Goal: Book appointment/travel/reservation

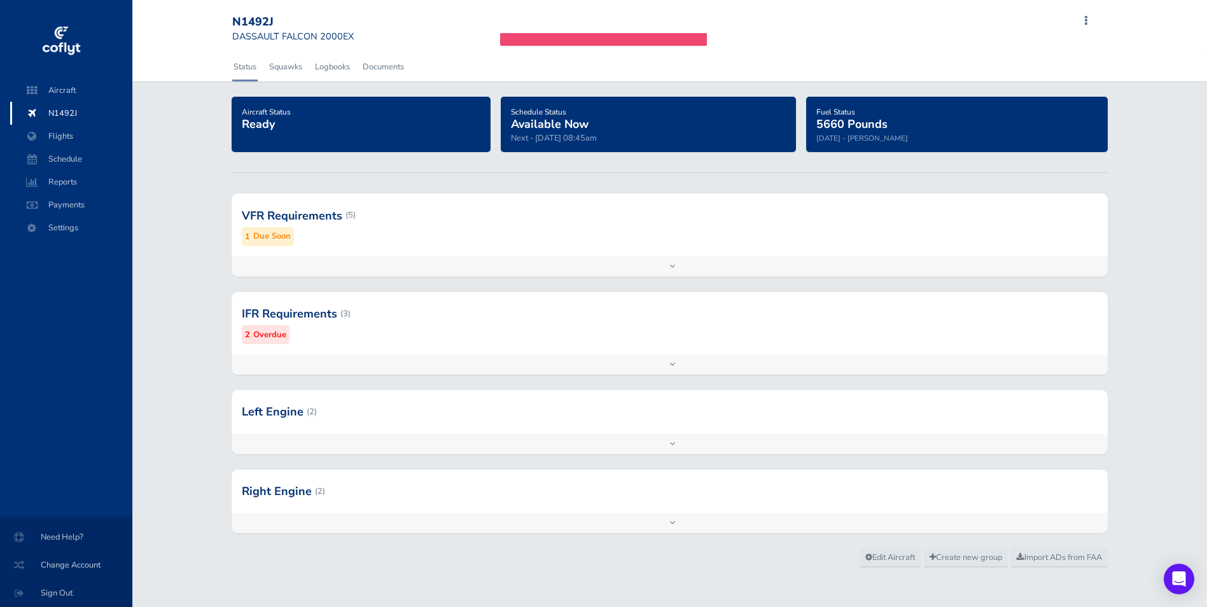
click at [268, 328] on small "Overdue" at bounding box center [269, 334] width 33 height 13
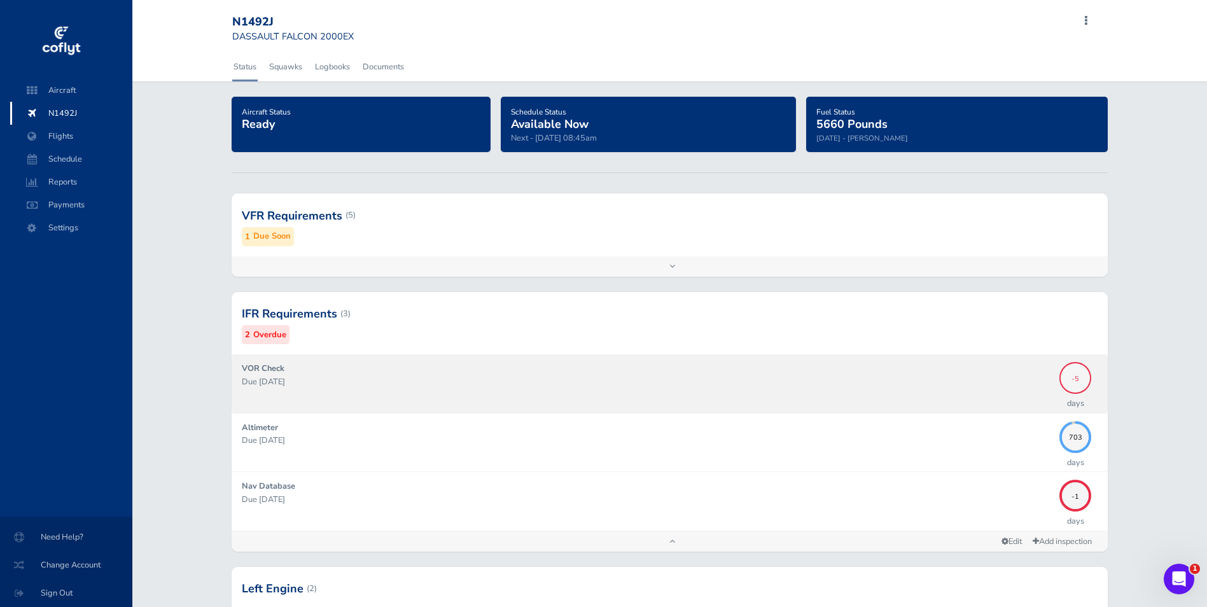
click at [1083, 375] on span "-5" at bounding box center [1075, 376] width 32 height 7
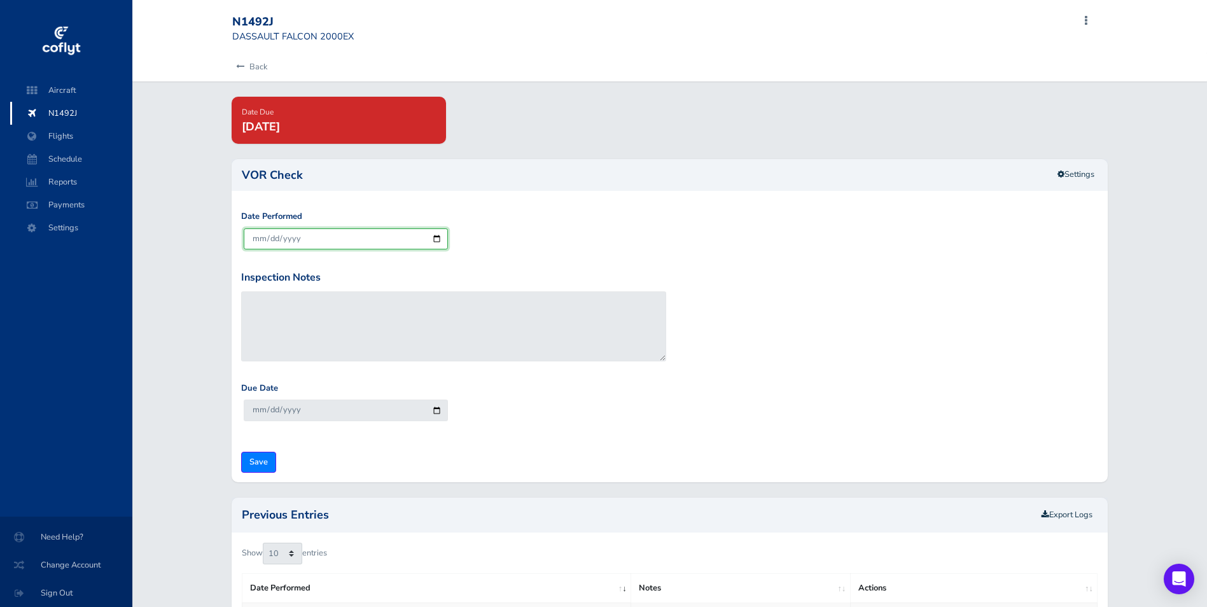
click at [435, 240] on input "[DATE]" at bounding box center [346, 238] width 204 height 21
type input "2025-08-17"
type input "2025-09-16"
click at [258, 461] on input "Save" at bounding box center [258, 462] width 35 height 21
type input "Update Inspection"
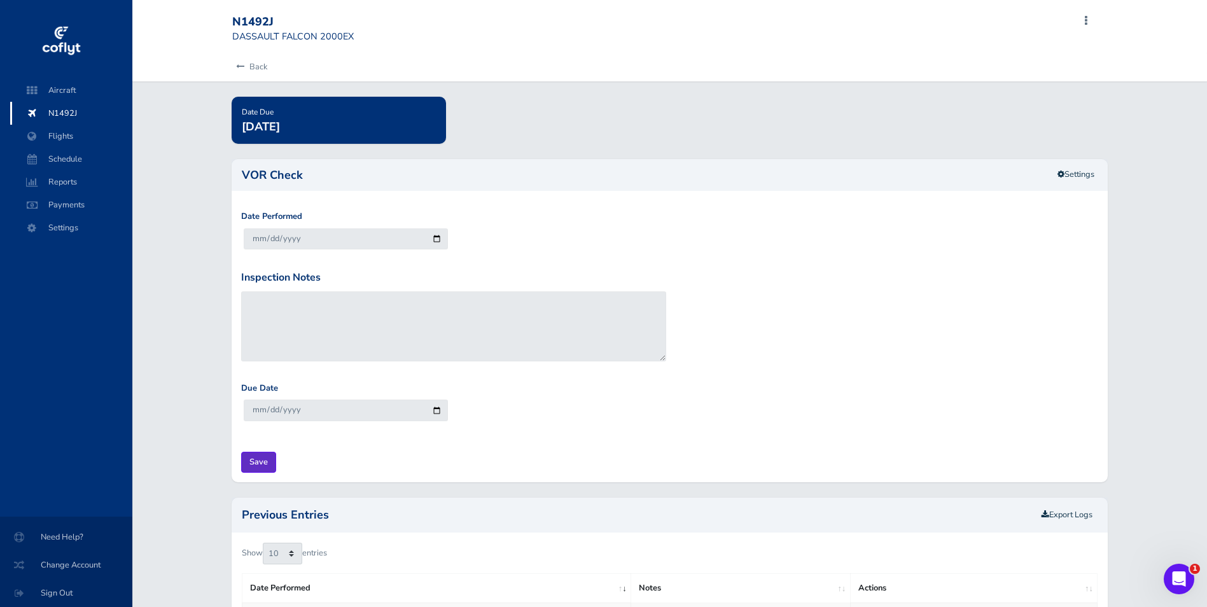
click at [267, 462] on input "Save" at bounding box center [258, 462] width 35 height 21
type input "Update Inspection"
click at [254, 66] on link "Back" at bounding box center [249, 67] width 35 height 28
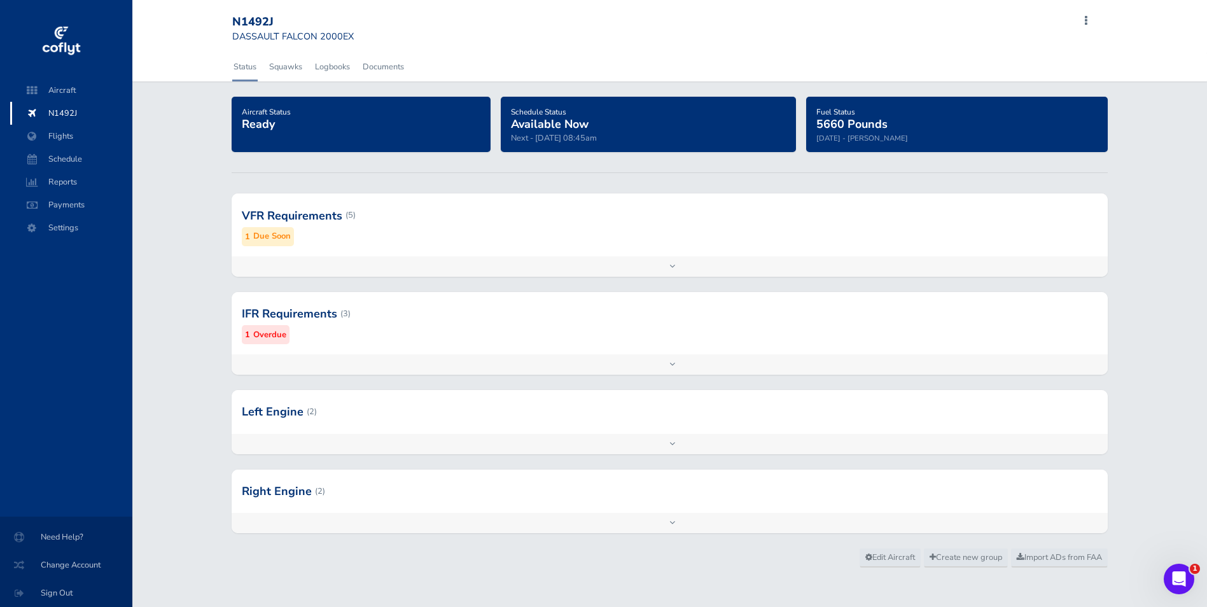
click at [282, 334] on small "Overdue" at bounding box center [269, 334] width 33 height 13
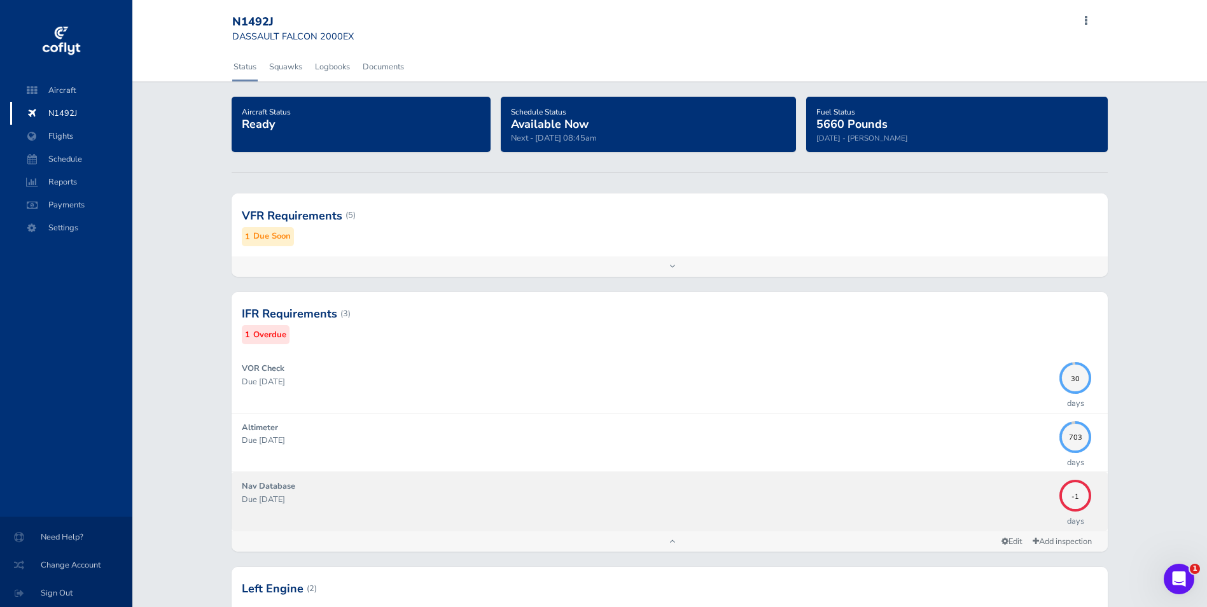
click at [288, 492] on strong "Nav Database" at bounding box center [268, 485] width 53 height 11
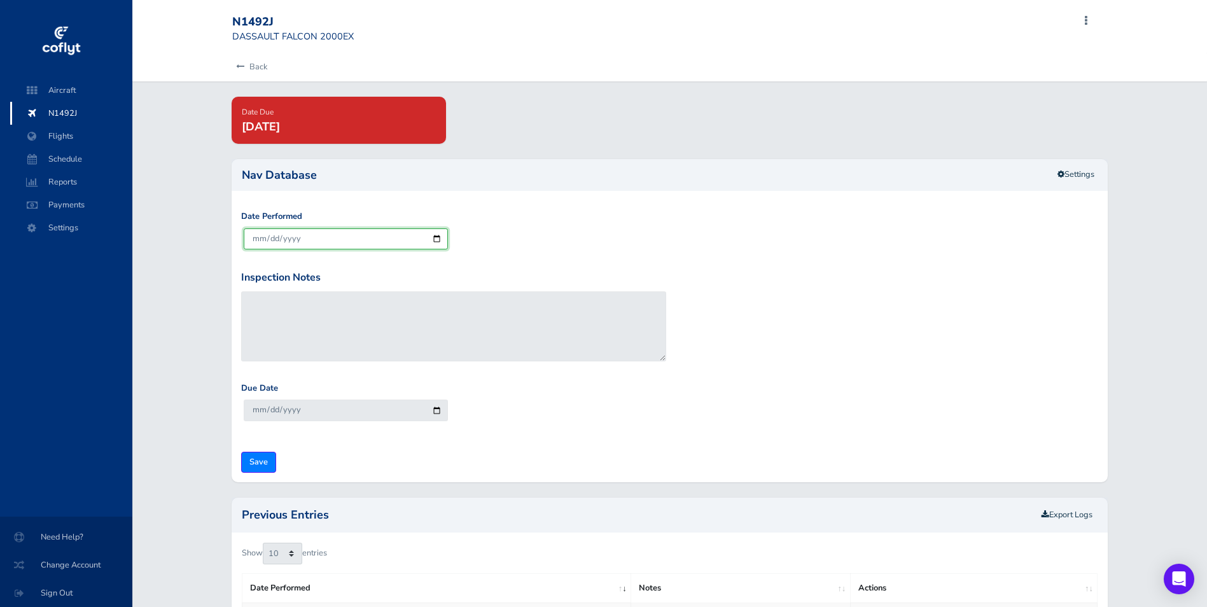
click at [439, 239] on input "[DATE]" at bounding box center [346, 238] width 204 height 21
type input "2025-08-16"
type input "2025-09-13"
click at [263, 466] on input "Save" at bounding box center [258, 462] width 35 height 21
type input "Update Inspection"
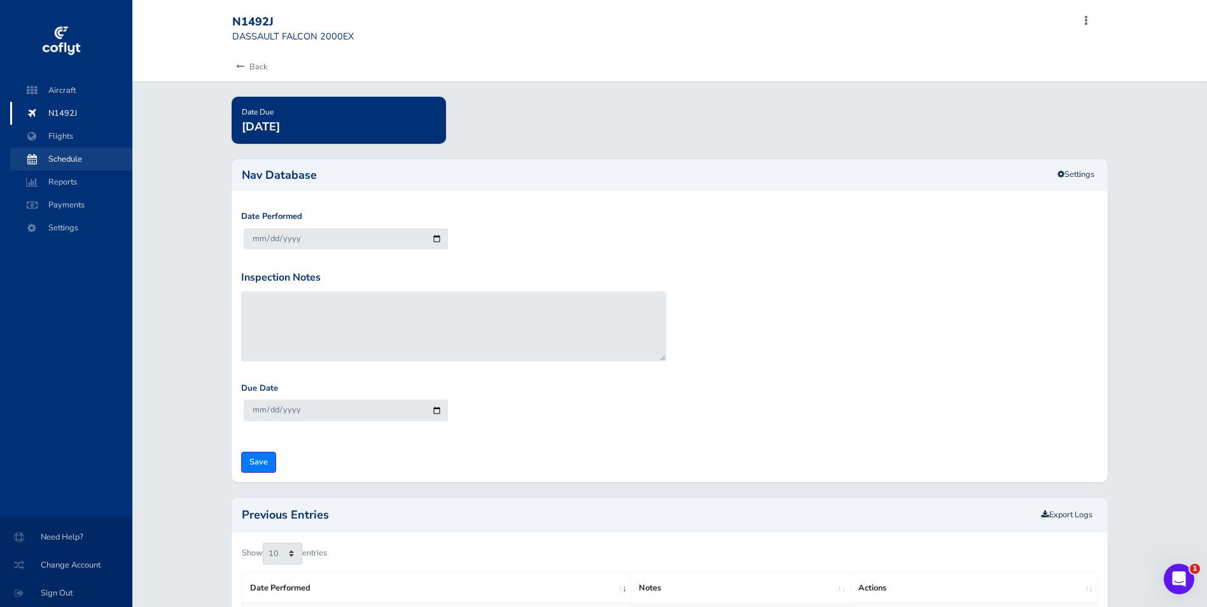
click at [72, 158] on span "Schedule" at bounding box center [71, 159] width 97 height 23
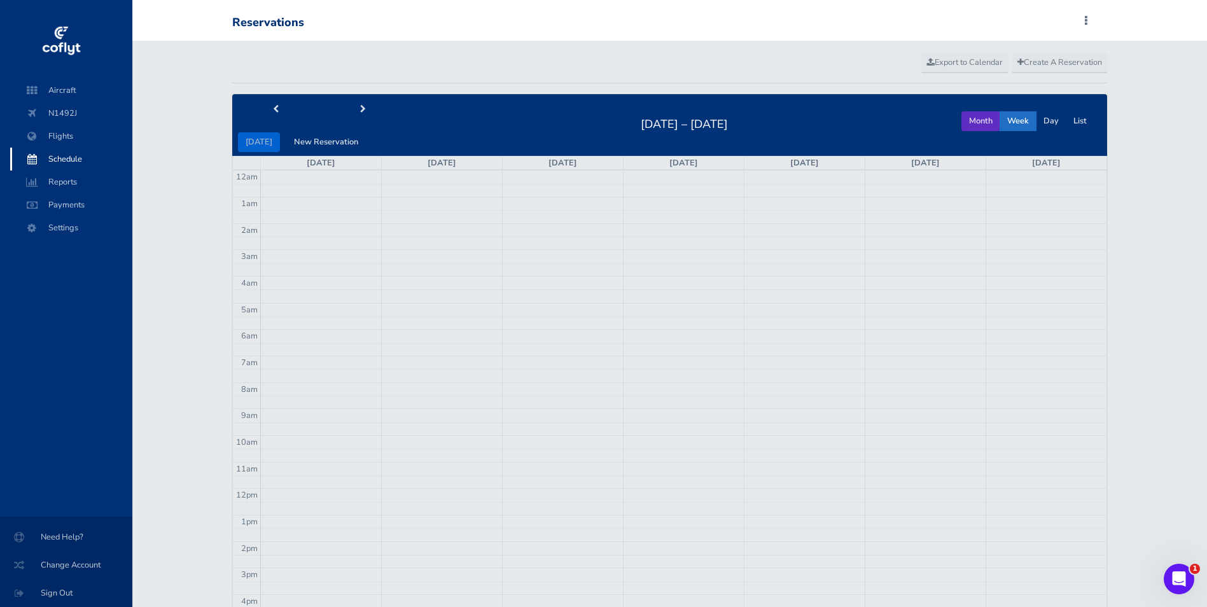
click at [978, 119] on button "Month" at bounding box center [980, 121] width 39 height 20
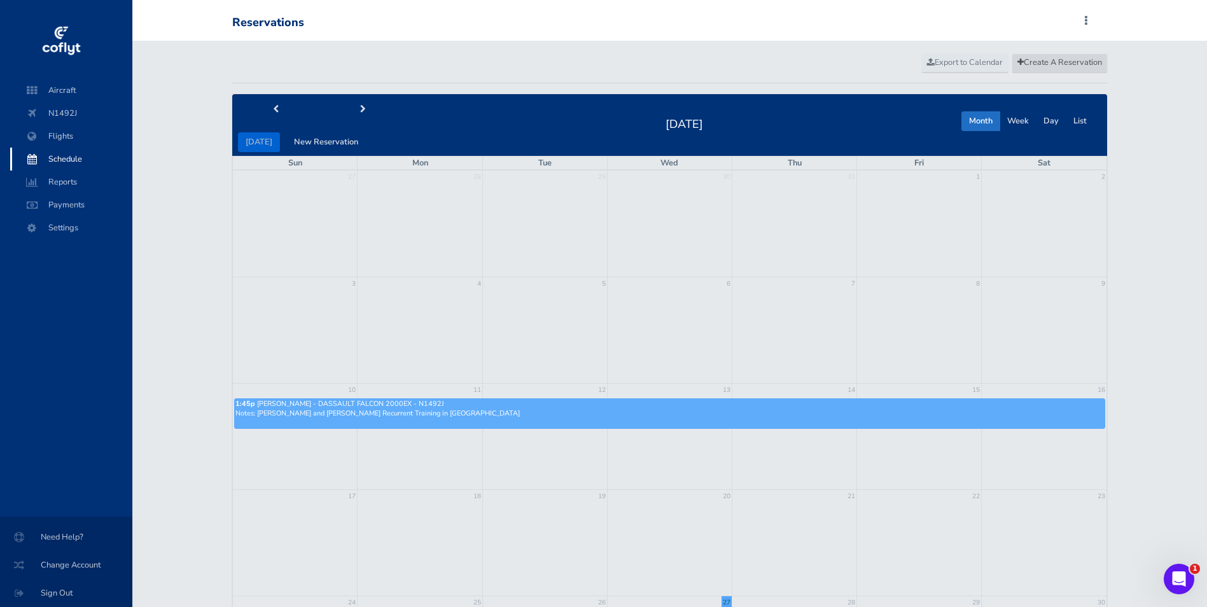
click at [1032, 59] on span "Create A Reservation" at bounding box center [1059, 62] width 85 height 11
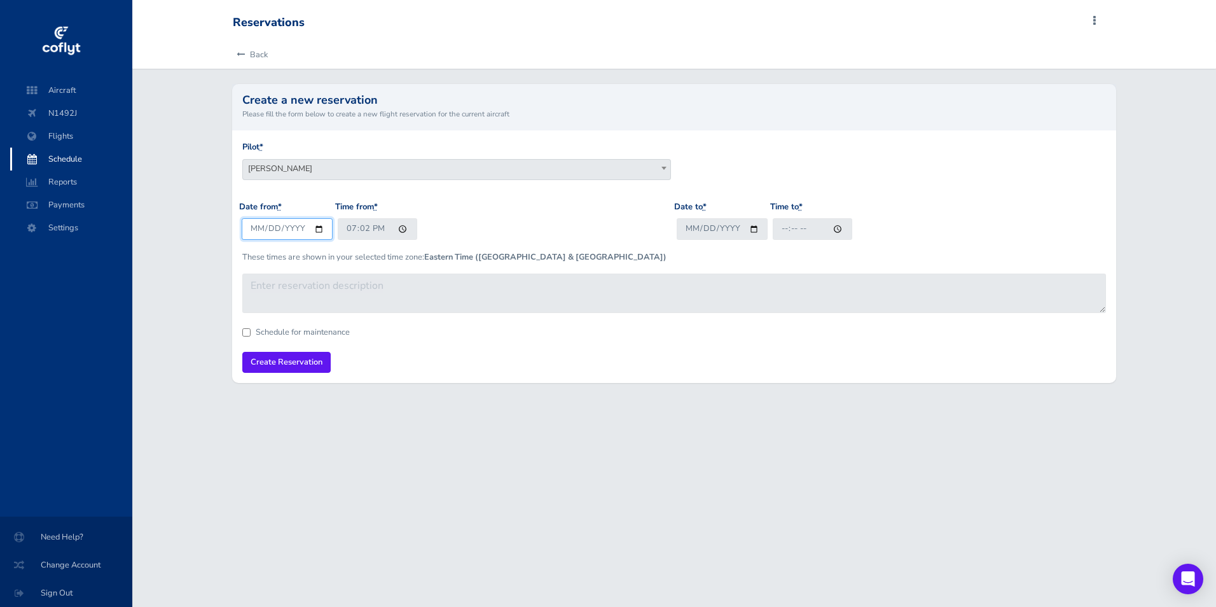
click at [322, 227] on input "[DATE]" at bounding box center [287, 228] width 91 height 21
type input "2025-08-31"
click at [362, 230] on input "19:02" at bounding box center [378, 228] width 80 height 21
click at [372, 229] on input "19:02" at bounding box center [378, 228] width 80 height 21
click at [354, 233] on input "19:02" at bounding box center [378, 228] width 80 height 21
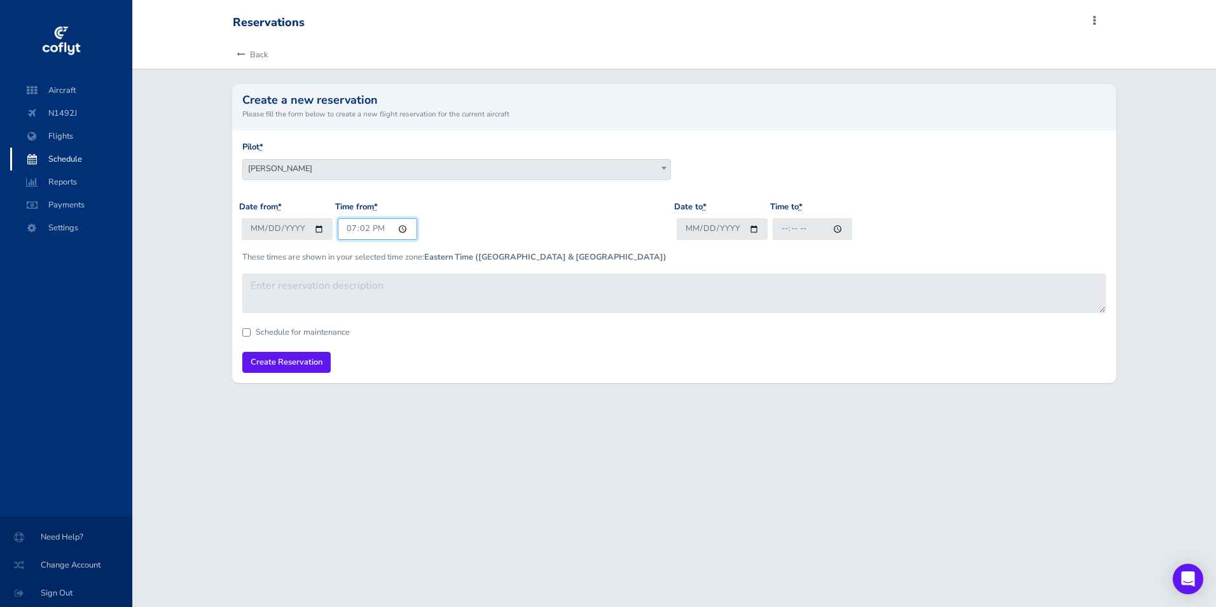
click at [359, 223] on input "19:02" at bounding box center [378, 228] width 80 height 21
click at [383, 230] on input "19:00" at bounding box center [378, 228] width 80 height 21
type input "07:00"
click at [756, 233] on input "Date to *" at bounding box center [722, 228] width 91 height 21
type input "2025-08-31"
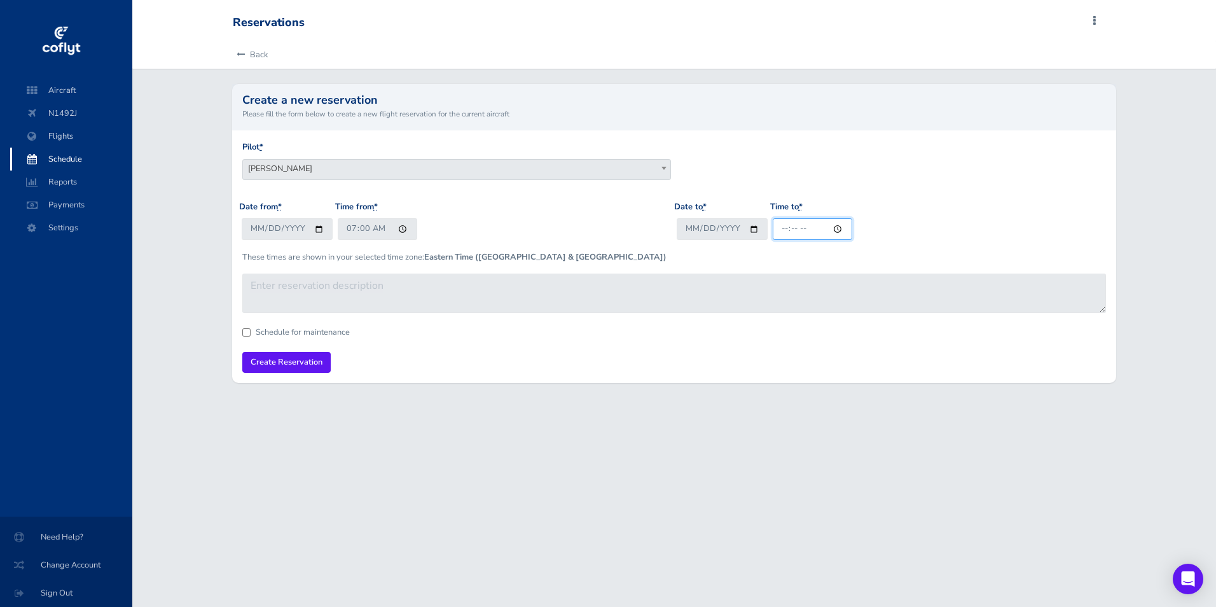
click at [786, 230] on input "Time to *" at bounding box center [813, 228] width 80 height 21
type input "14:00"
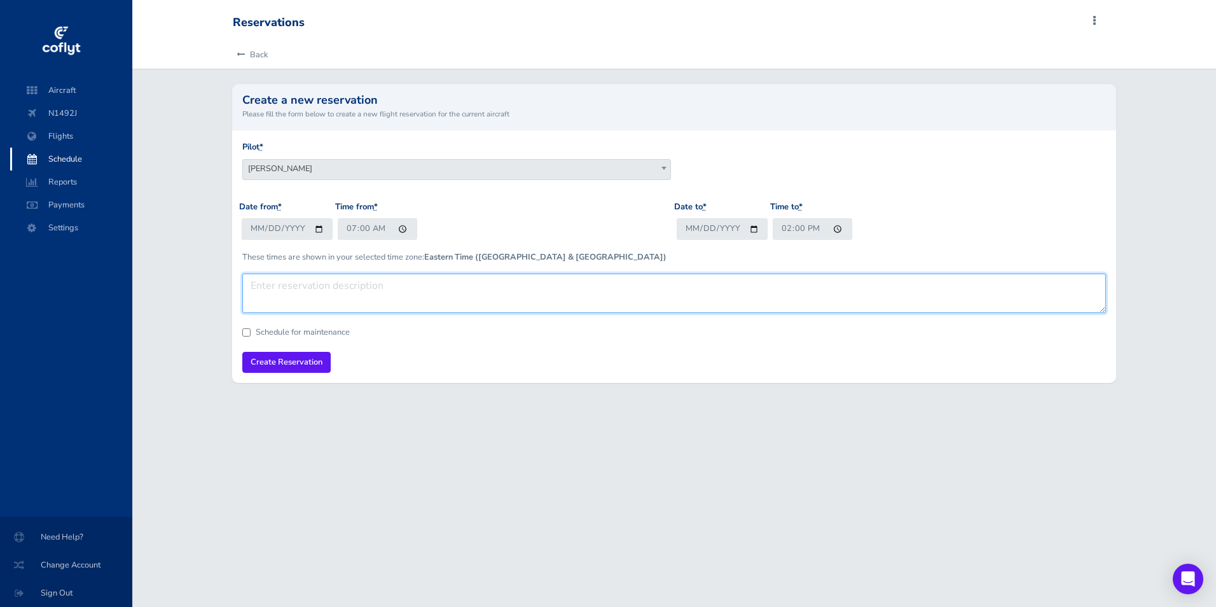
click at [293, 291] on textarea at bounding box center [674, 293] width 864 height 39
type textarea "Patti GCM to TPA"
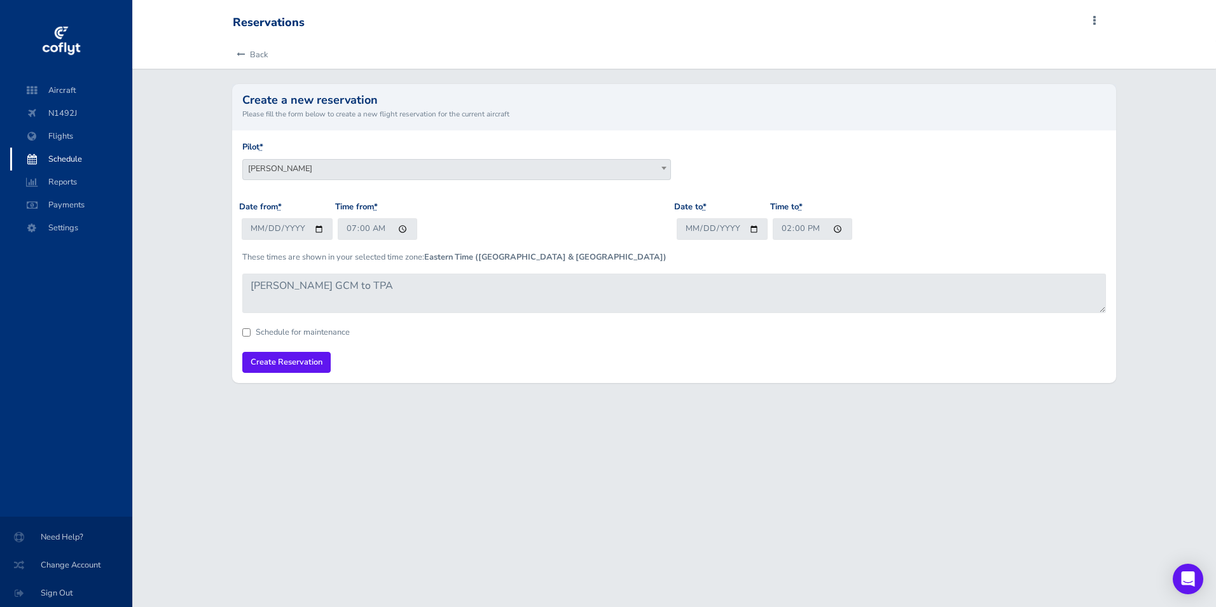
click at [331, 171] on span "[PERSON_NAME]" at bounding box center [456, 169] width 427 height 18
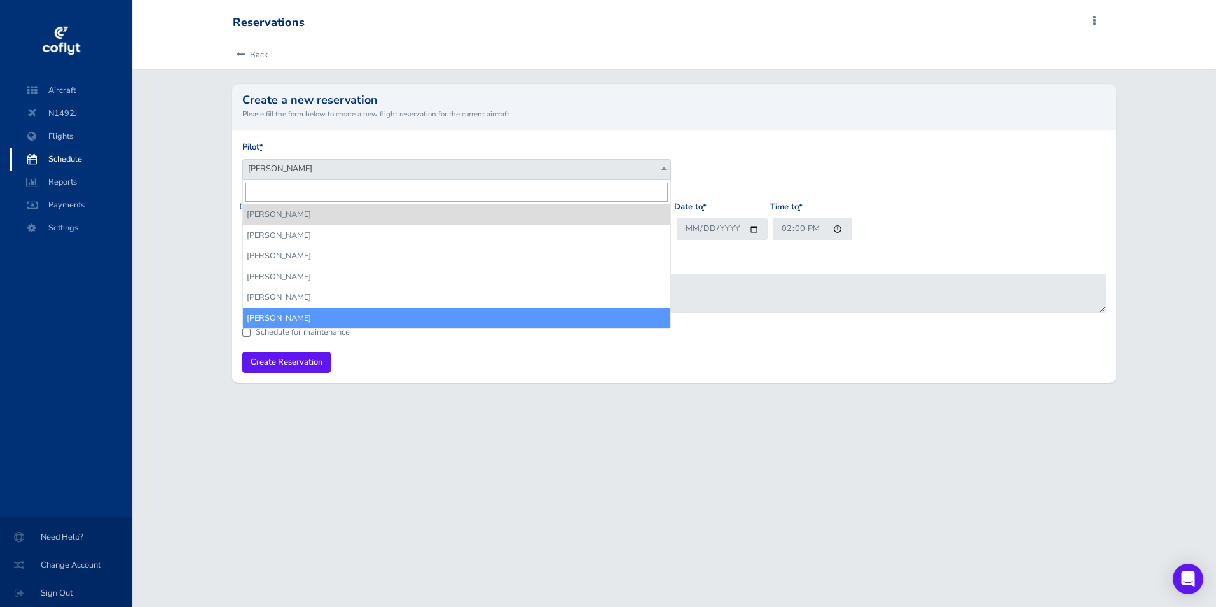
click at [410, 506] on div "Reservations Add Squawk Add Flight Add Reservation S Profile Settings Account U…" at bounding box center [674, 303] width 1084 height 607
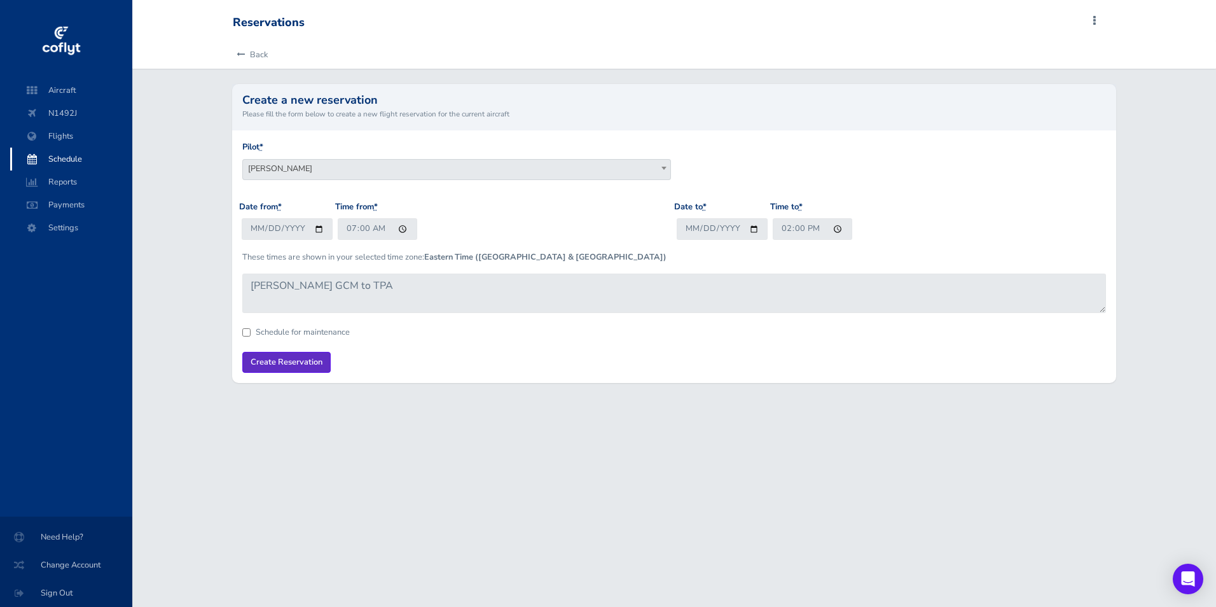
click at [284, 357] on input "Create Reservation" at bounding box center [286, 362] width 88 height 21
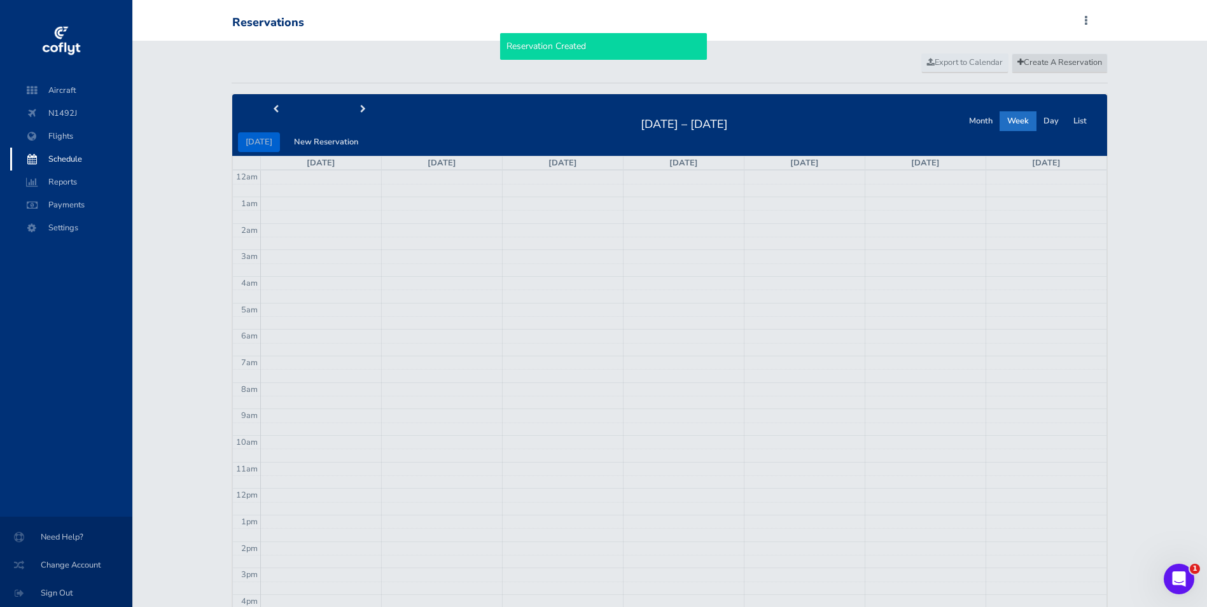
click at [1039, 59] on span "Create A Reservation" at bounding box center [1059, 62] width 85 height 11
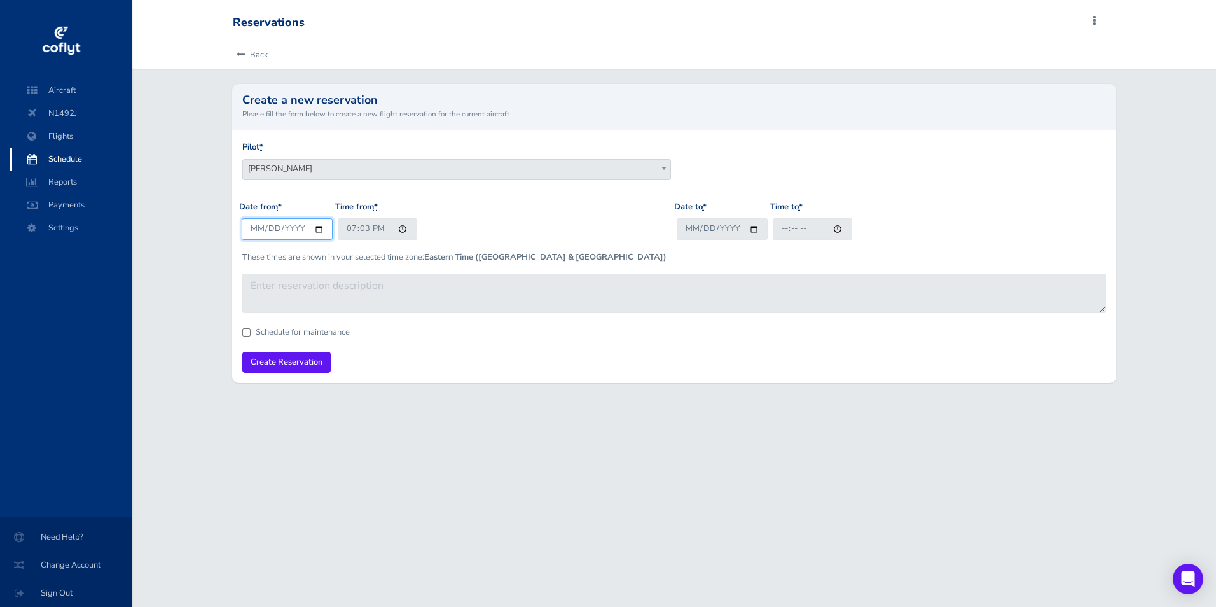
click at [310, 227] on input "[DATE]" at bounding box center [287, 228] width 91 height 21
click at [320, 228] on input "[DATE]" at bounding box center [287, 228] width 91 height 21
type input "2025-09-04"
click at [375, 231] on input "19:03" at bounding box center [378, 228] width 80 height 21
click at [352, 228] on input "19:03" at bounding box center [378, 228] width 80 height 21
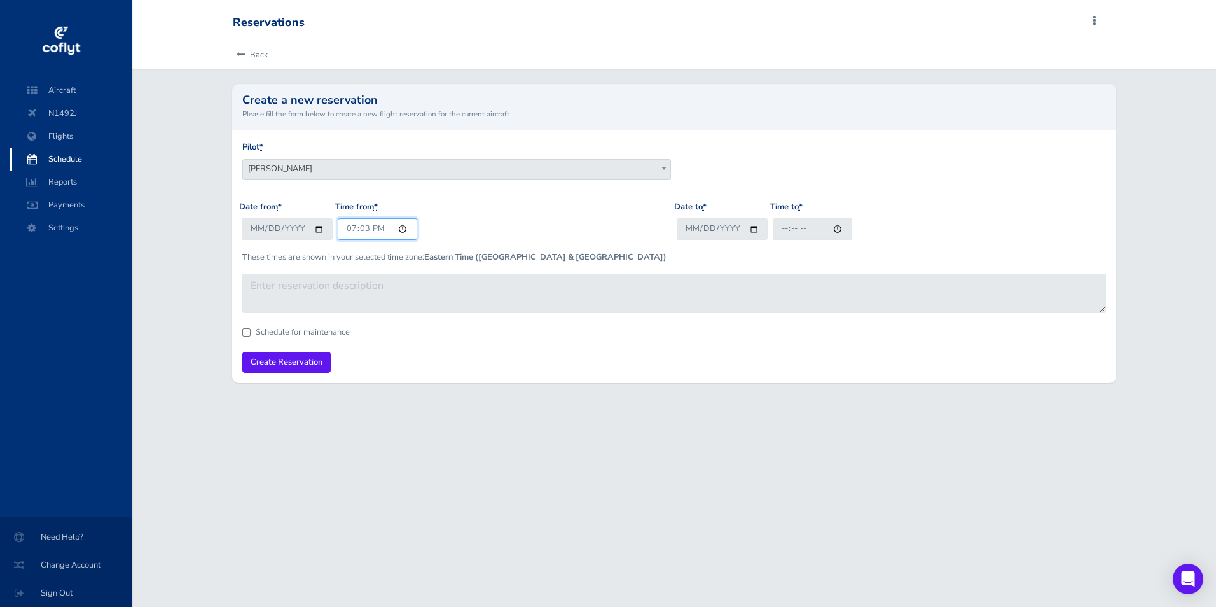
click at [368, 227] on input "19:03" at bounding box center [378, 228] width 80 height 21
click at [367, 227] on input "19:03" at bounding box center [378, 228] width 80 height 21
type input "07:00"
click at [753, 228] on input "Date to *" at bounding box center [722, 228] width 91 height 21
type input "2025-09-04"
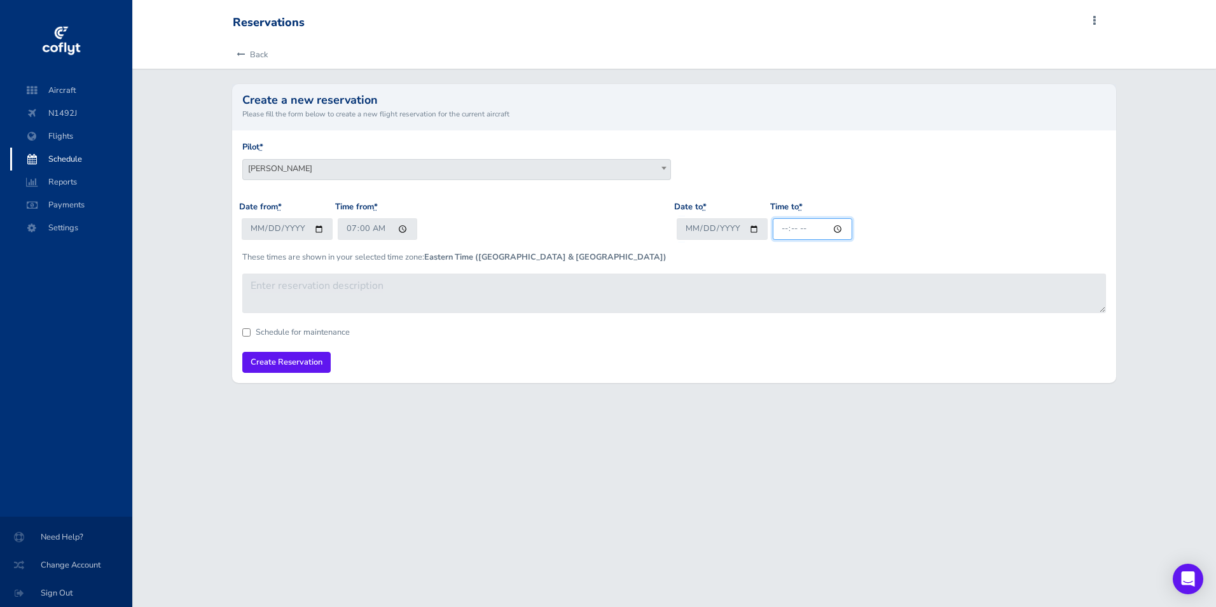
click at [791, 228] on input "Time to *" at bounding box center [813, 228] width 80 height 21
click at [782, 228] on input "Time to *" at bounding box center [813, 228] width 80 height 21
type input "14:00"
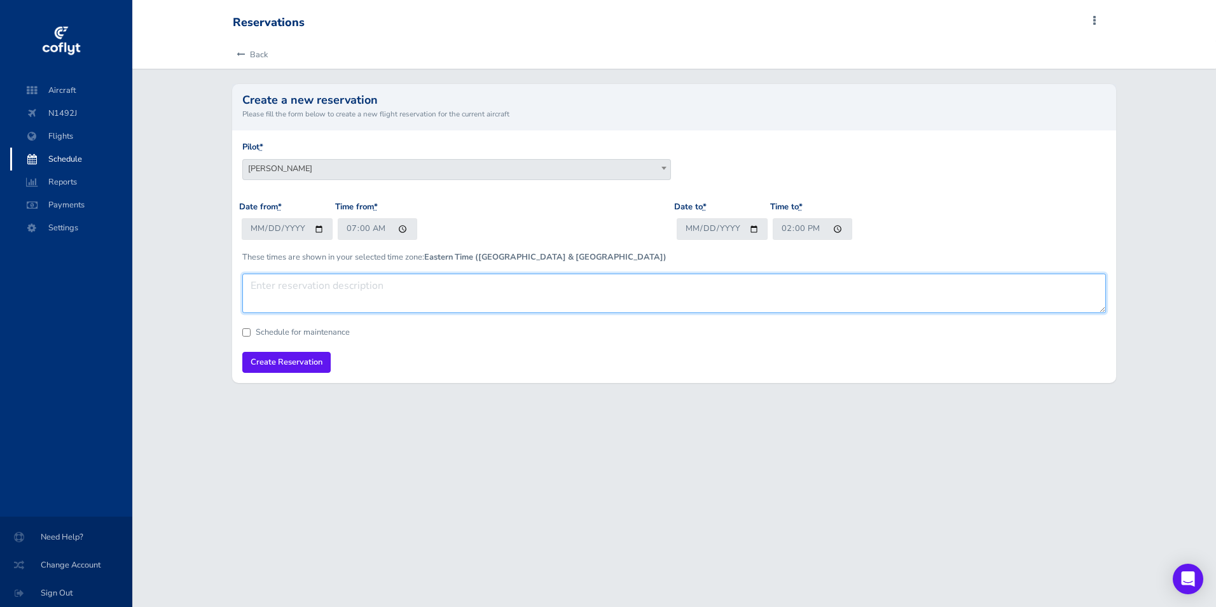
click at [282, 289] on textarea at bounding box center [674, 293] width 864 height 39
type textarea "Patti TPA to GCM"
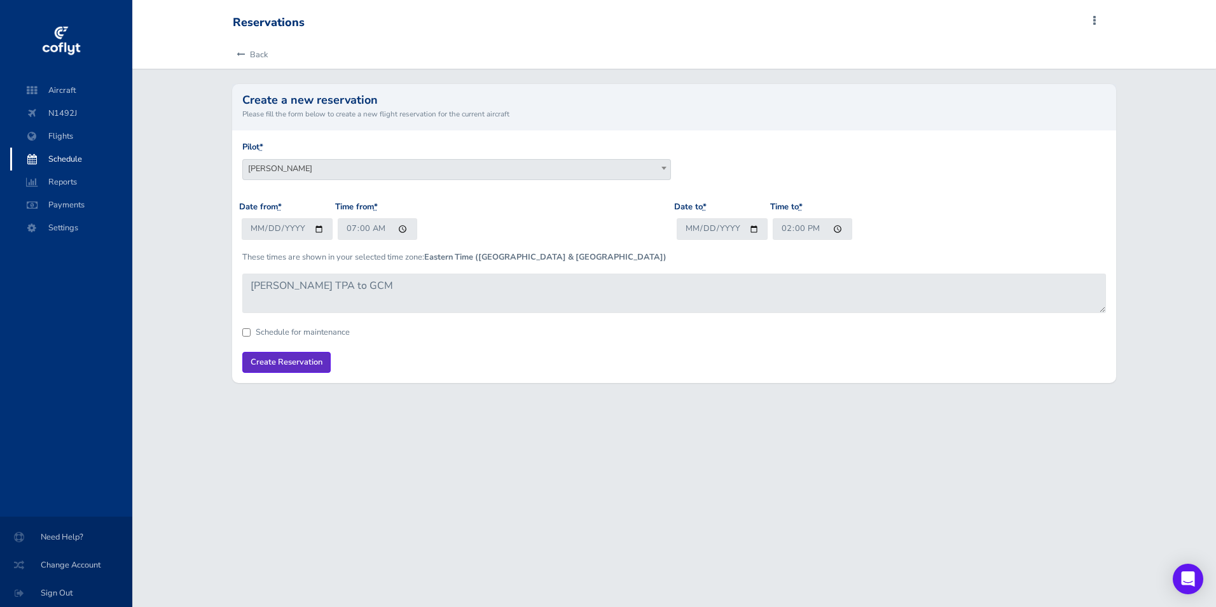
click at [277, 368] on input "Create Reservation" at bounding box center [286, 362] width 88 height 21
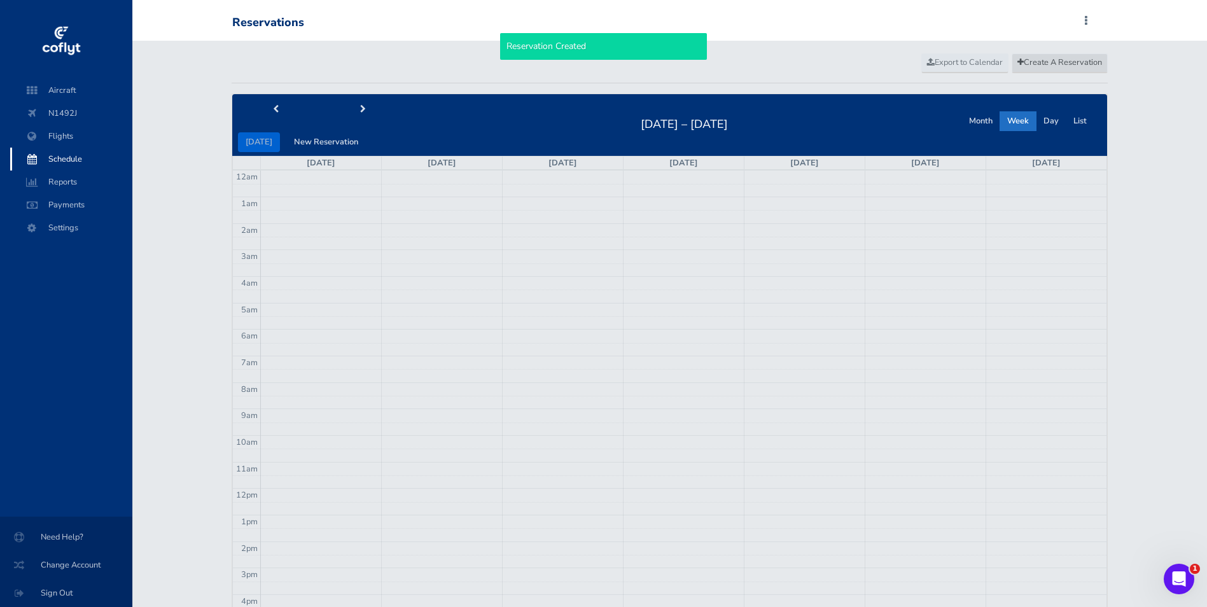
click at [1048, 59] on span "Create A Reservation" at bounding box center [1059, 62] width 85 height 11
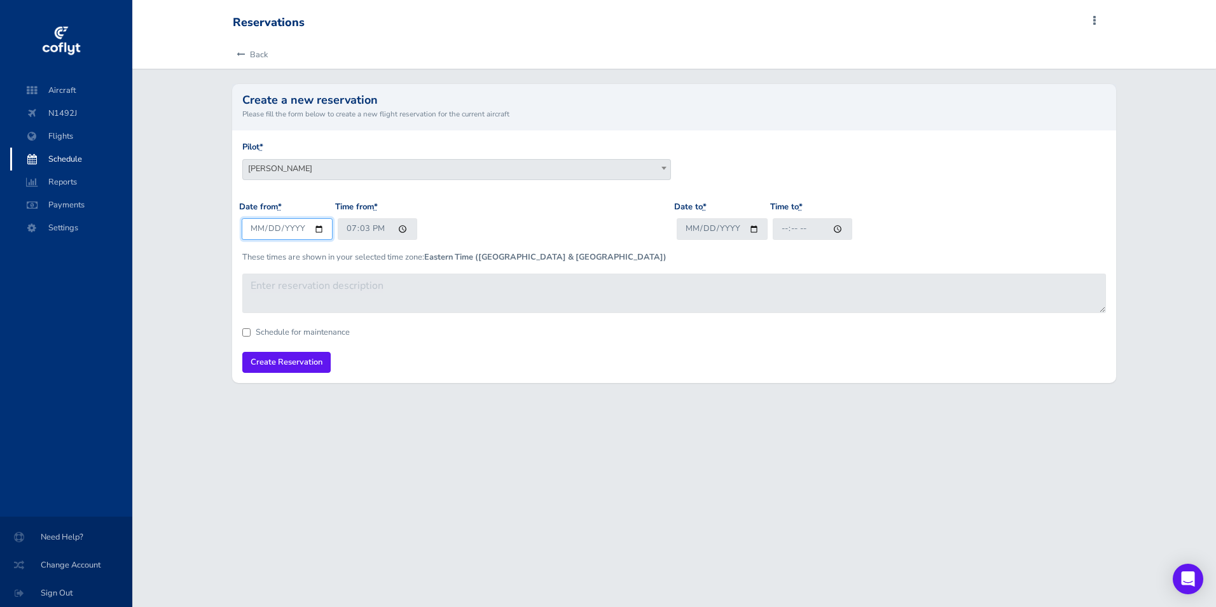
click at [317, 231] on input "[DATE]" at bounding box center [287, 228] width 91 height 21
type input "2025-09-04"
click at [390, 232] on input "19:03" at bounding box center [378, 228] width 80 height 21
type input "14:30"
click at [752, 226] on input "Date to *" at bounding box center [722, 228] width 91 height 21
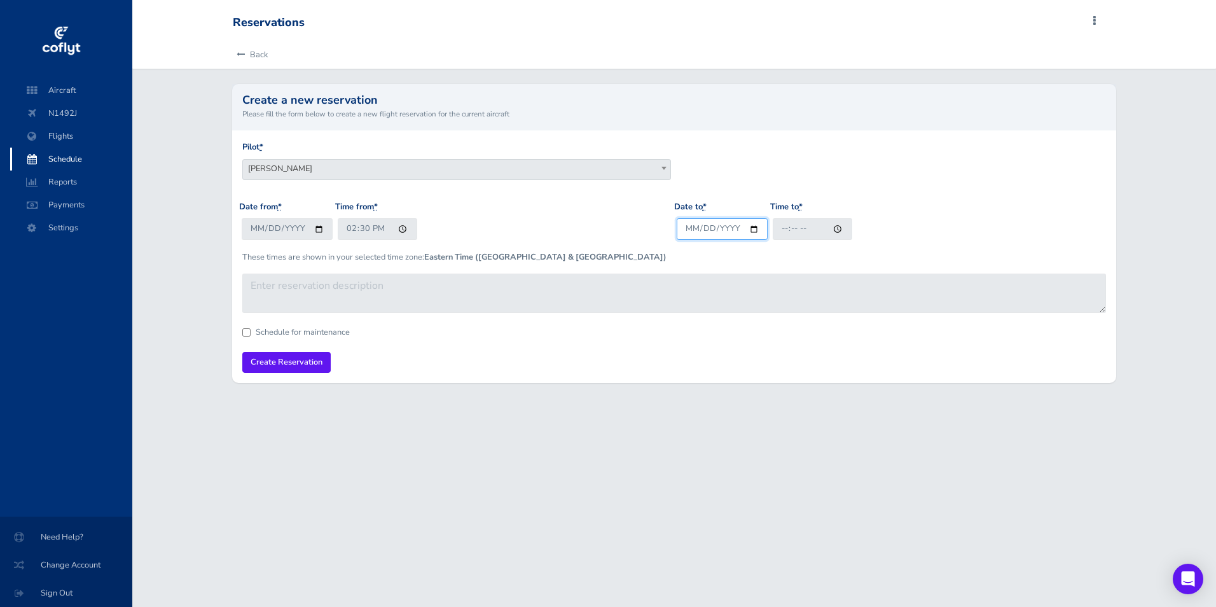
type input "2025-09-21"
click at [784, 230] on input "Time to *" at bounding box center [813, 228] width 80 height 21
type input "18:00"
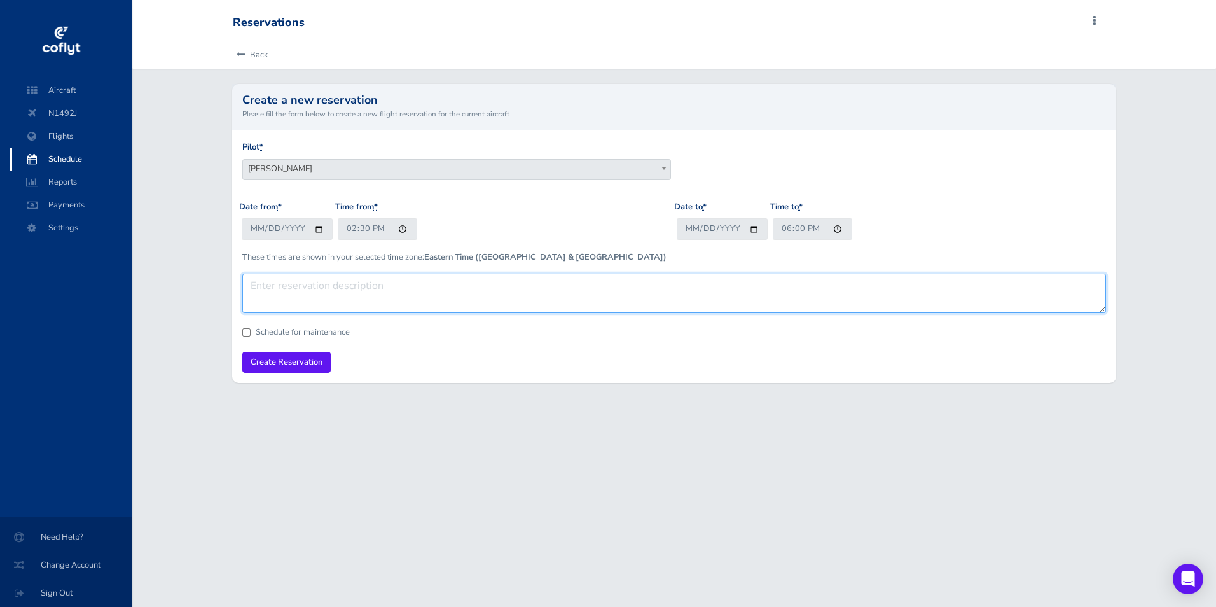
click at [275, 289] on textarea at bounding box center [674, 293] width 864 height 39
type textarea "Blake Trip"
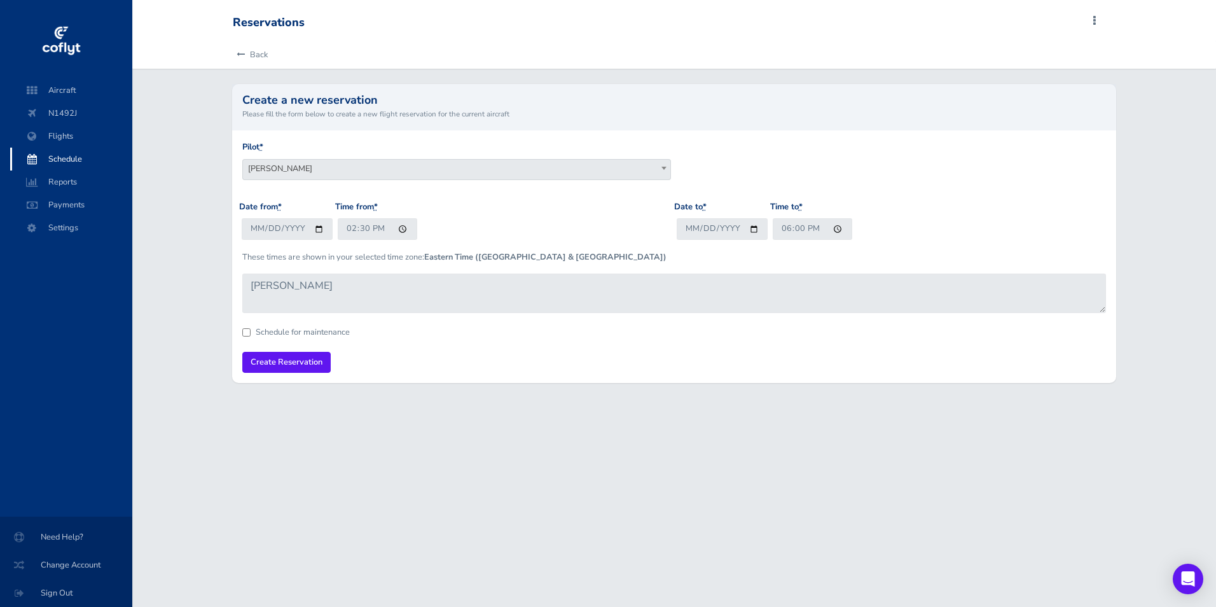
click at [399, 168] on span "[PERSON_NAME]" at bounding box center [456, 169] width 427 height 18
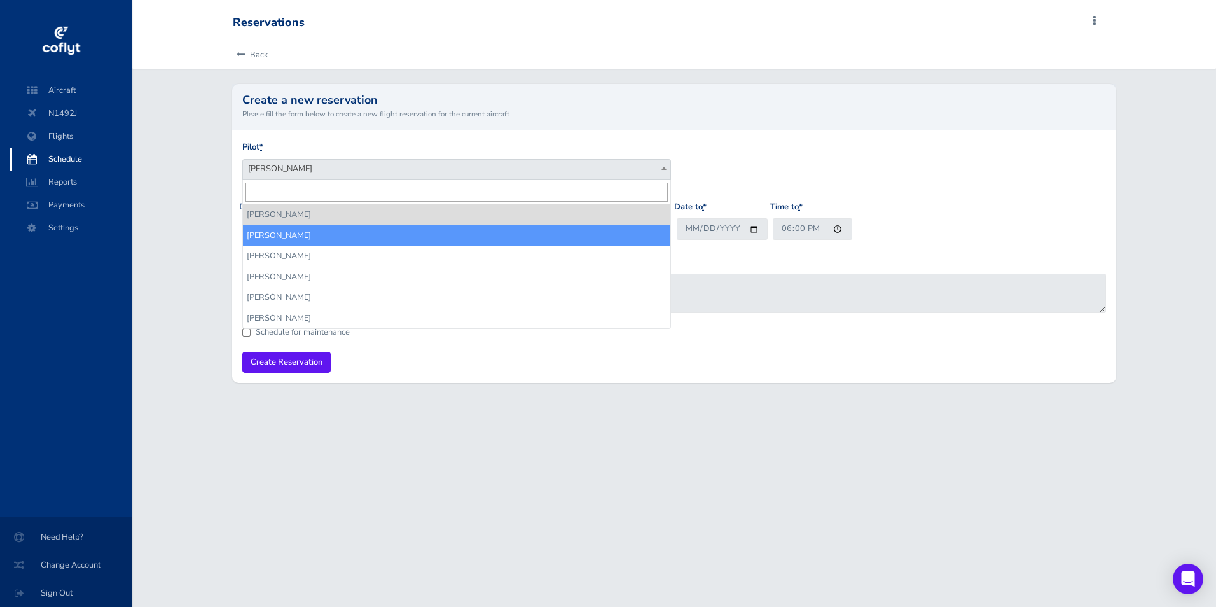
select select "13805"
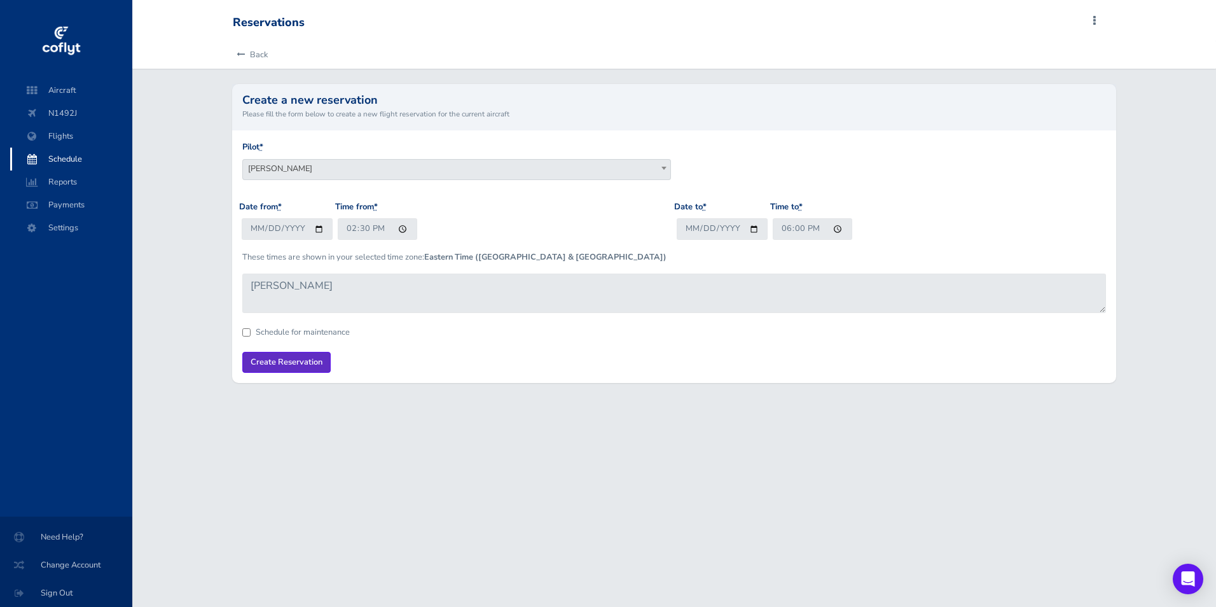
click at [288, 359] on input "Create Reservation" at bounding box center [286, 362] width 88 height 21
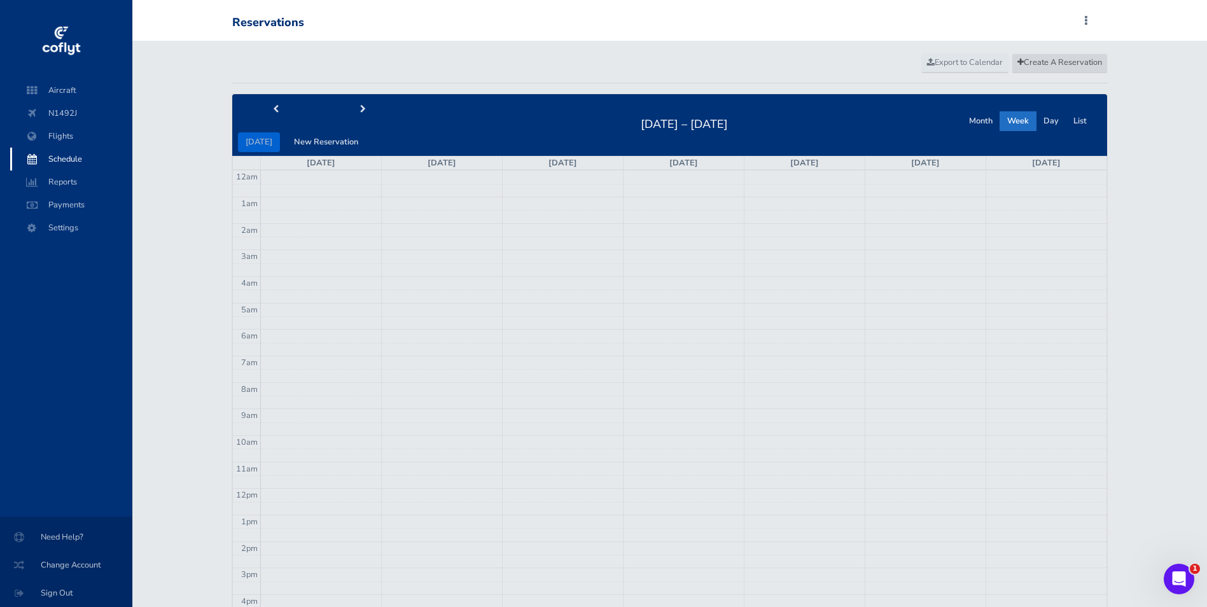
click at [1065, 60] on span "Create A Reservation" at bounding box center [1059, 62] width 85 height 11
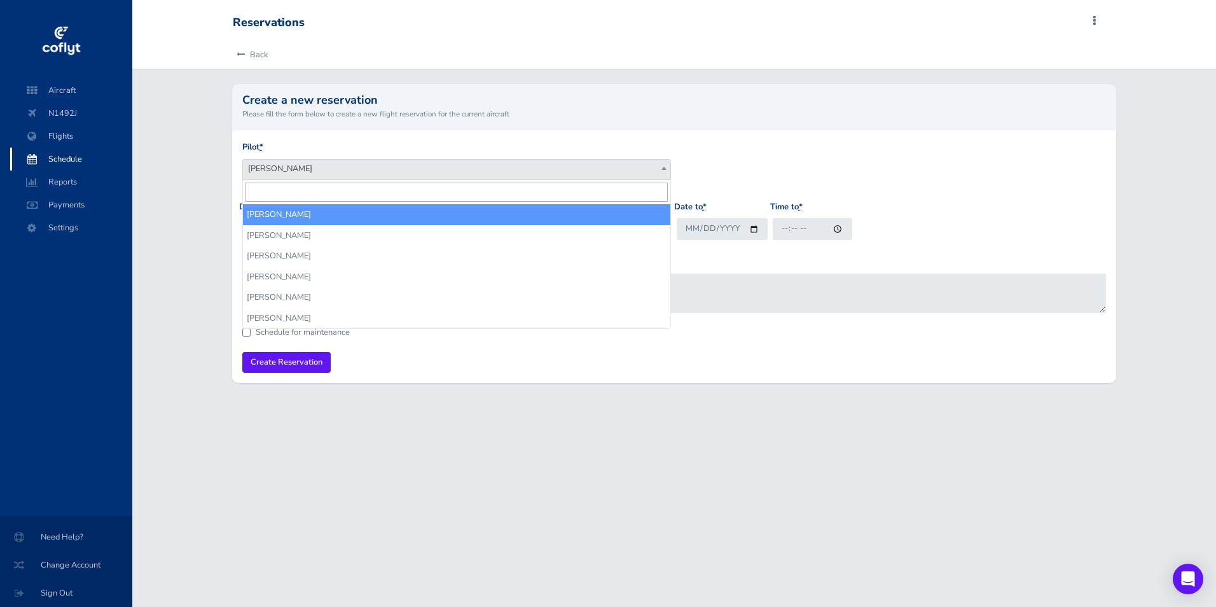
click at [662, 167] on b at bounding box center [664, 168] width 5 height 3
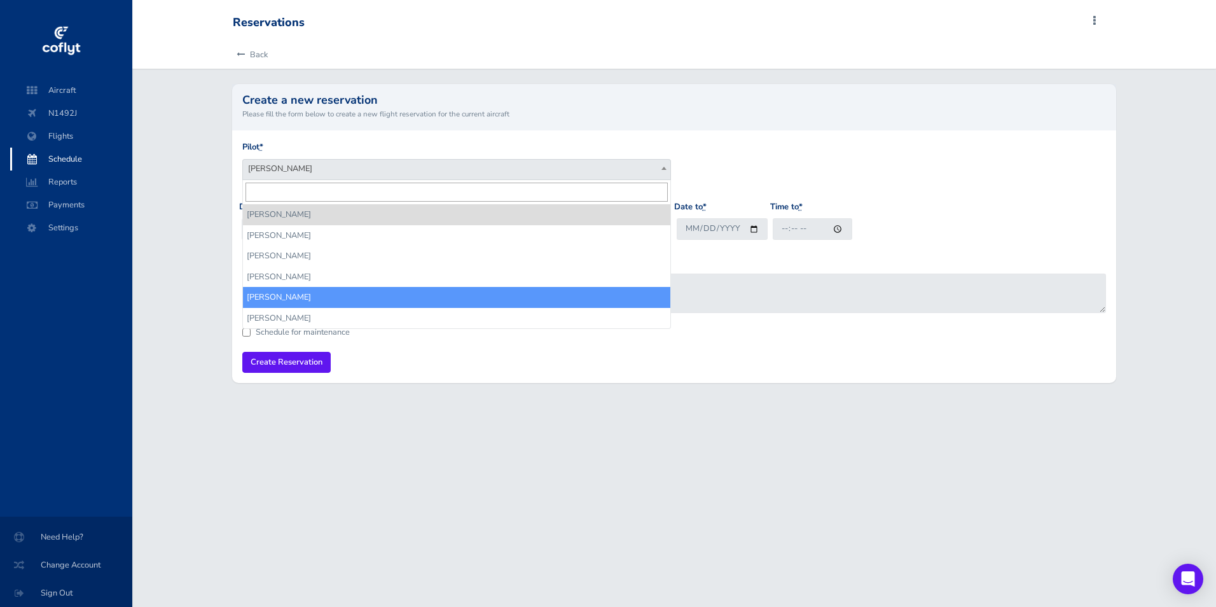
select select "14626"
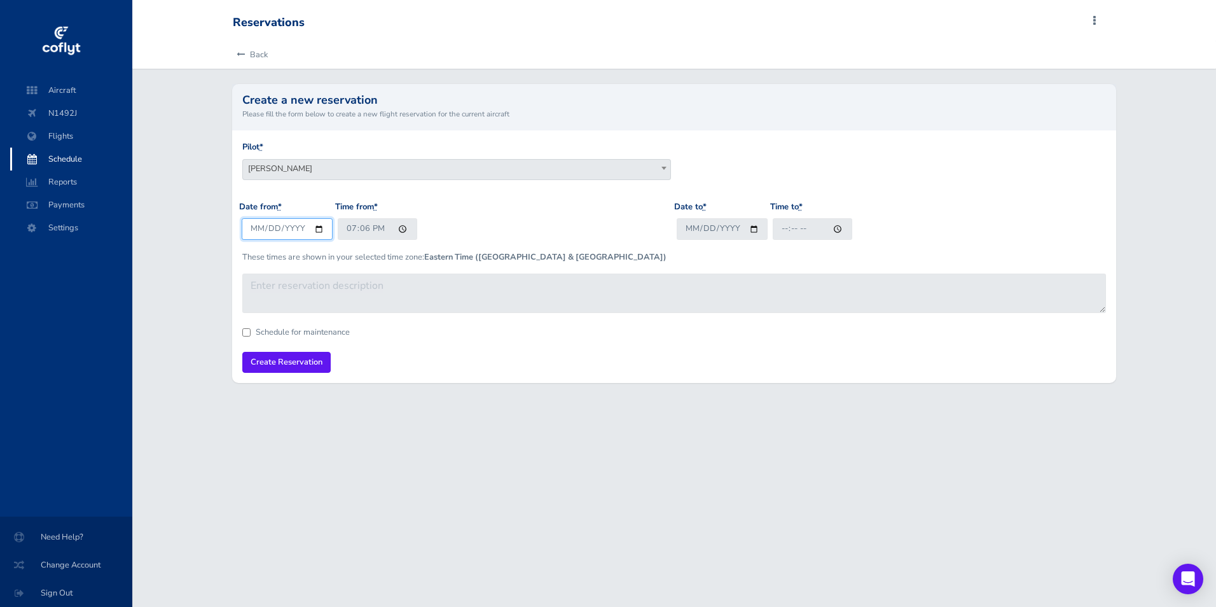
click at [320, 230] on input "[DATE]" at bounding box center [287, 228] width 91 height 21
type input "[DATE]"
click at [352, 228] on input "19:06" at bounding box center [378, 228] width 80 height 21
type input "14:00"
click at [756, 231] on input "Date to *" at bounding box center [722, 228] width 91 height 21
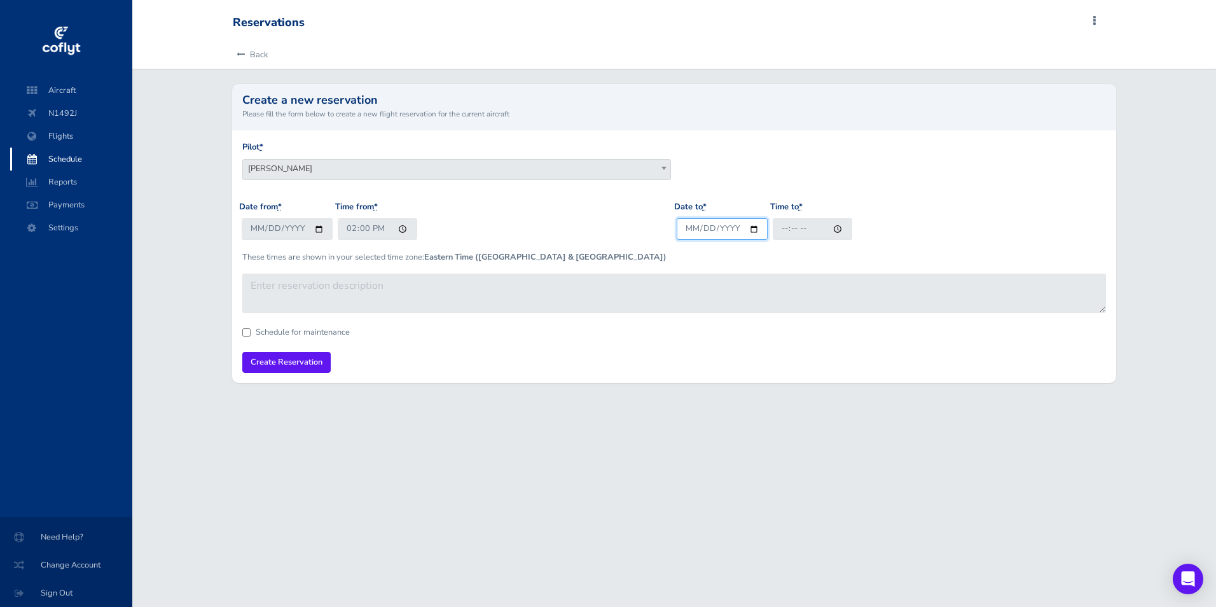
type input "[DATE]"
click at [779, 225] on input "Time to *" at bounding box center [813, 228] width 80 height 21
type input "13:00"
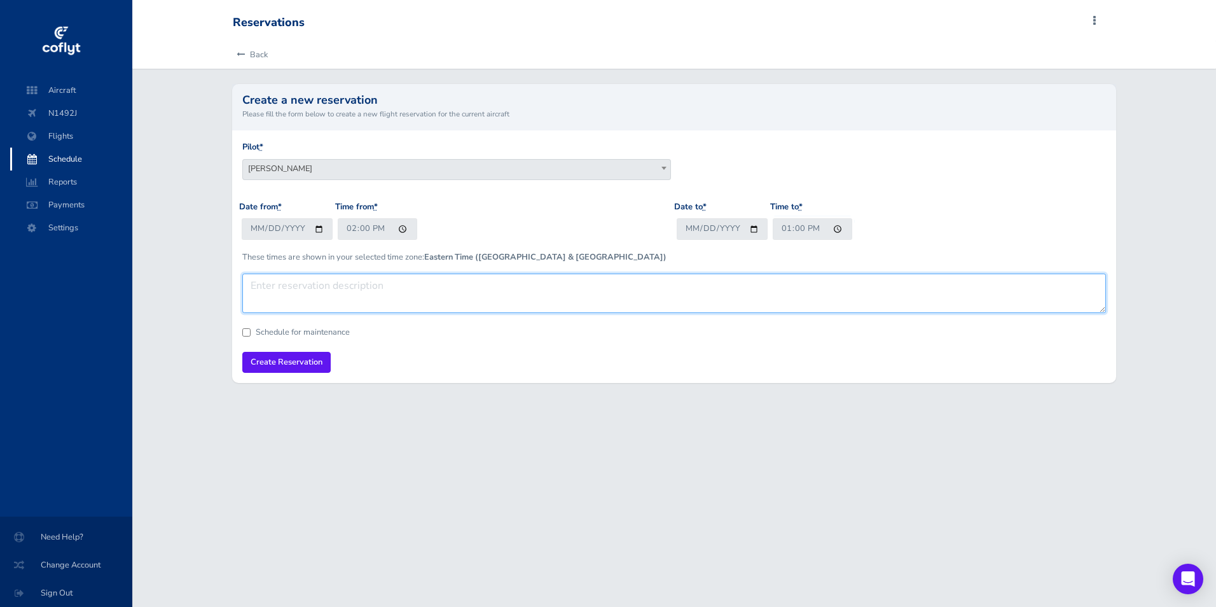
click at [267, 292] on textarea at bounding box center [674, 293] width 864 height 39
type textarea "SUA GCM BED SUA"
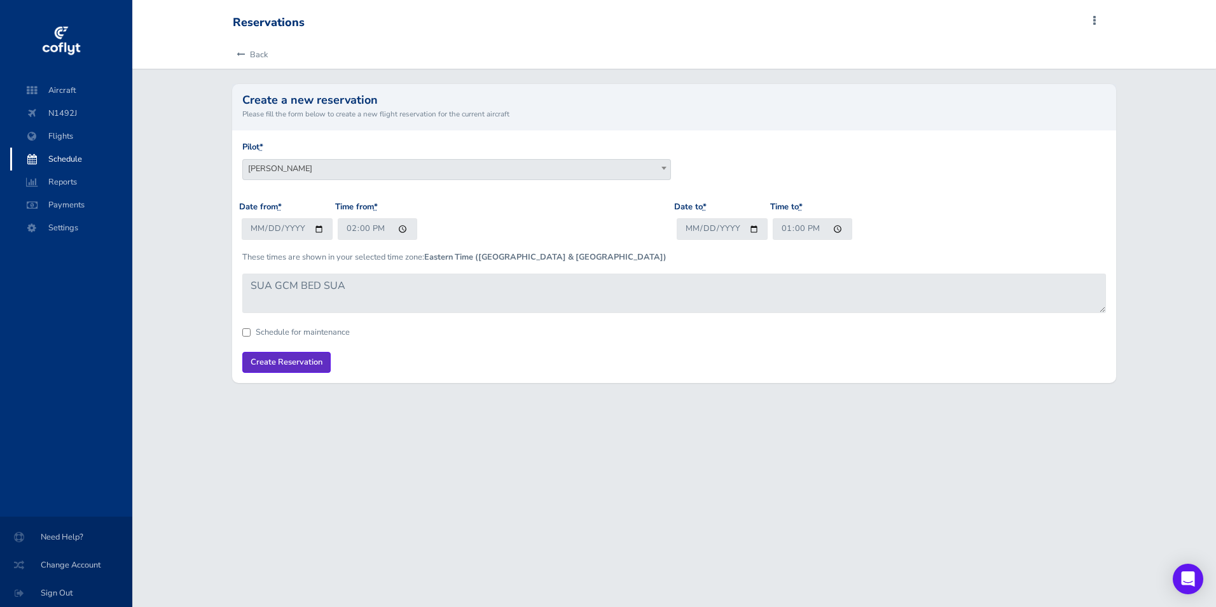
click at [273, 358] on input "Create Reservation" at bounding box center [286, 362] width 88 height 21
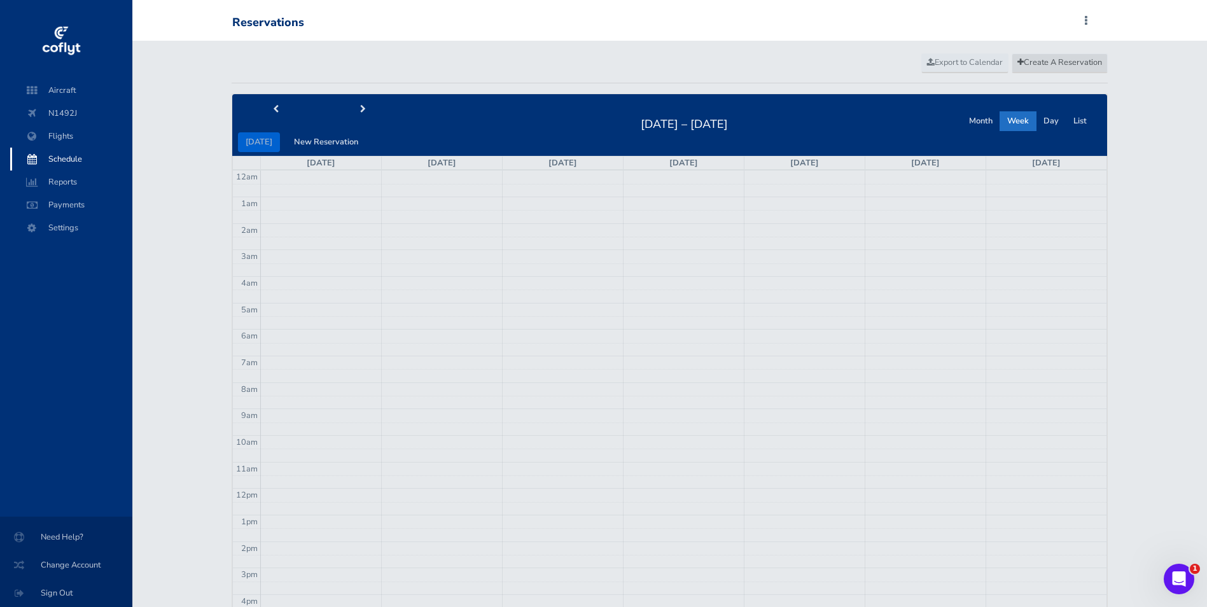
click at [1069, 59] on span "Create A Reservation" at bounding box center [1059, 62] width 85 height 11
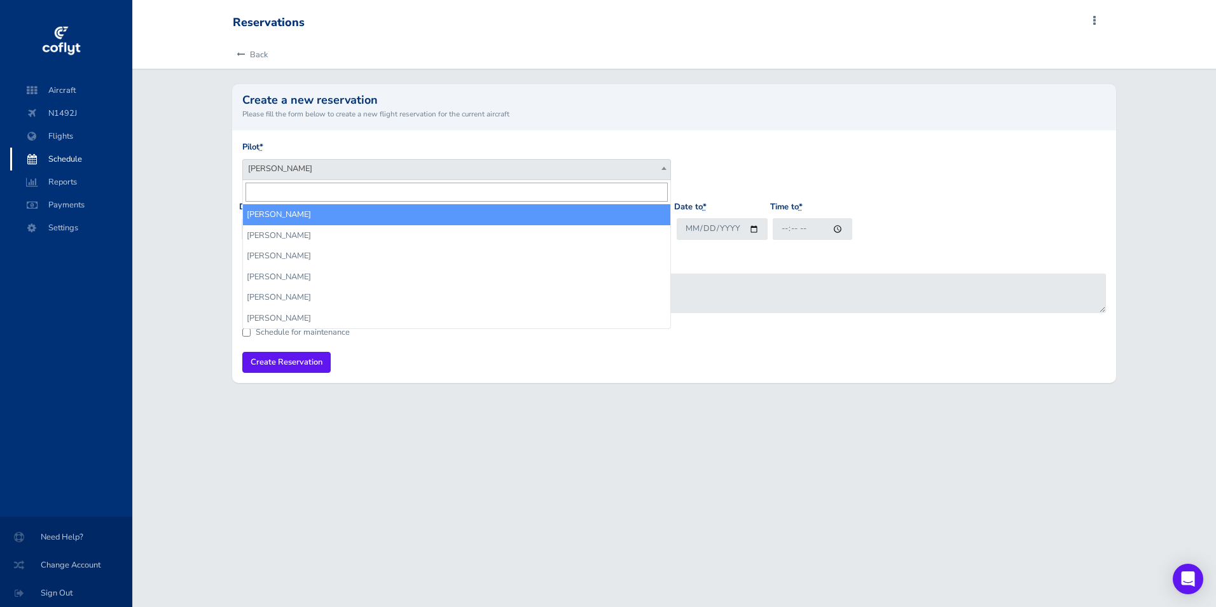
click at [322, 166] on span "[PERSON_NAME]" at bounding box center [456, 169] width 427 height 18
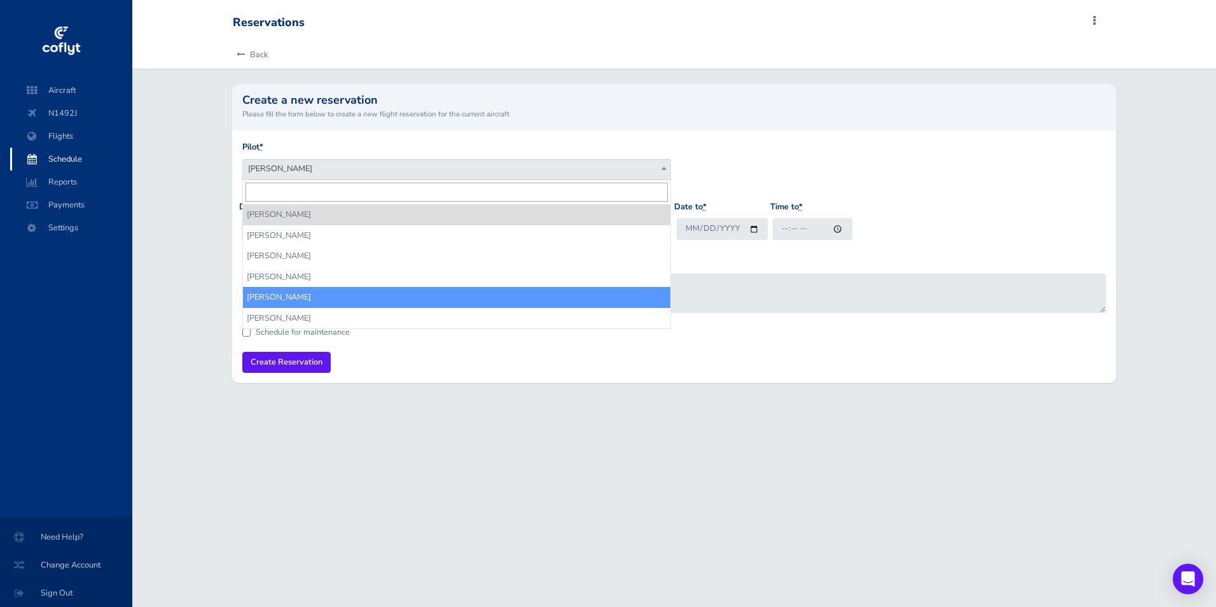
select select "14626"
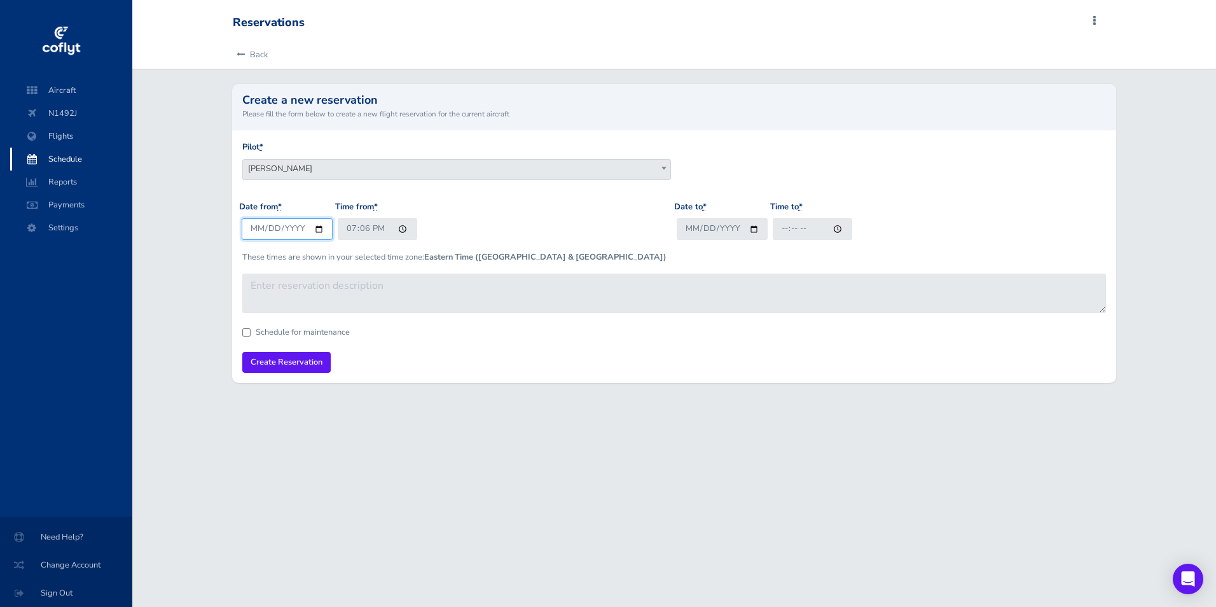
click at [321, 228] on input "[DATE]" at bounding box center [287, 228] width 91 height 21
type input "2025-10-18"
click at [374, 227] on input "19:06" at bounding box center [378, 228] width 80 height 21
click at [349, 227] on input "19:06" at bounding box center [378, 228] width 80 height 21
type input "14:00"
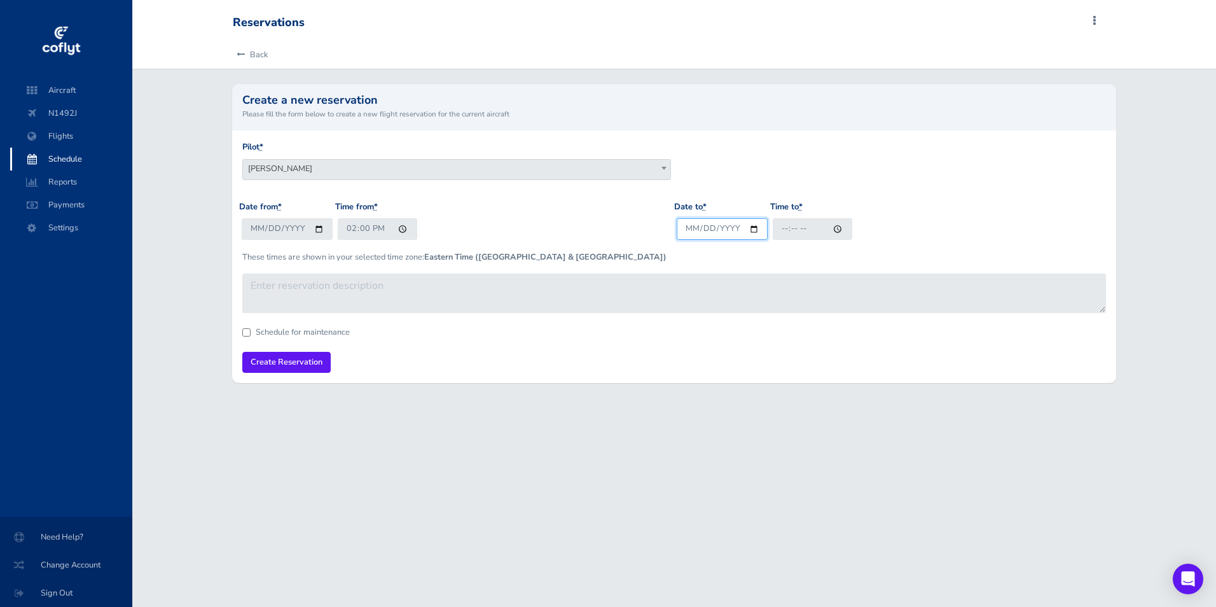
click at [749, 225] on input "Date to *" at bounding box center [722, 228] width 91 height 21
type input "2025-10-19"
click at [779, 225] on input "Time to *" at bounding box center [813, 228] width 80 height 21
click at [782, 230] on input "Time to *" at bounding box center [813, 228] width 80 height 21
type input "14:00"
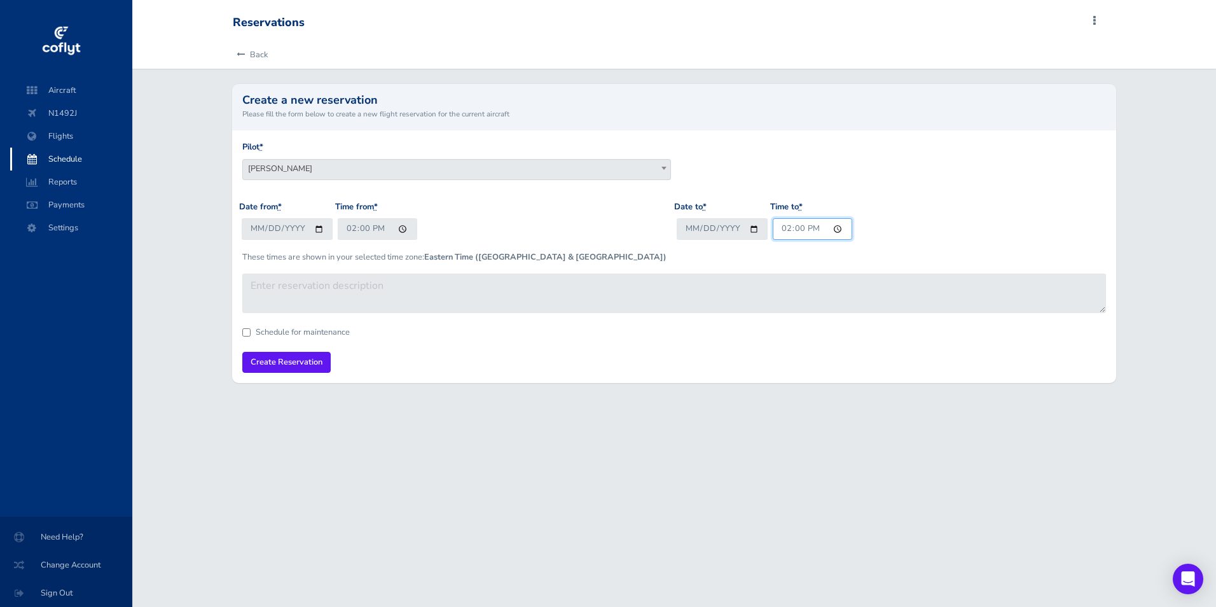
click at [788, 227] on input "14:00" at bounding box center [813, 228] width 80 height 21
type input "21:00"
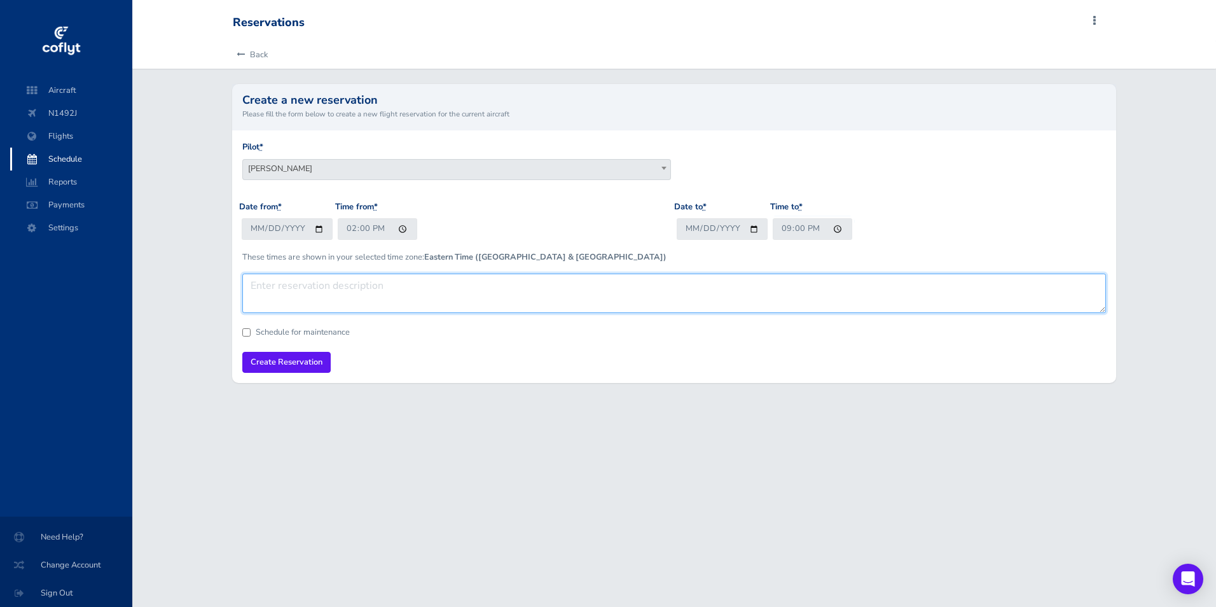
click at [289, 282] on textarea at bounding box center [674, 293] width 864 height 39
type textarea "SUA BED GCM SUA"
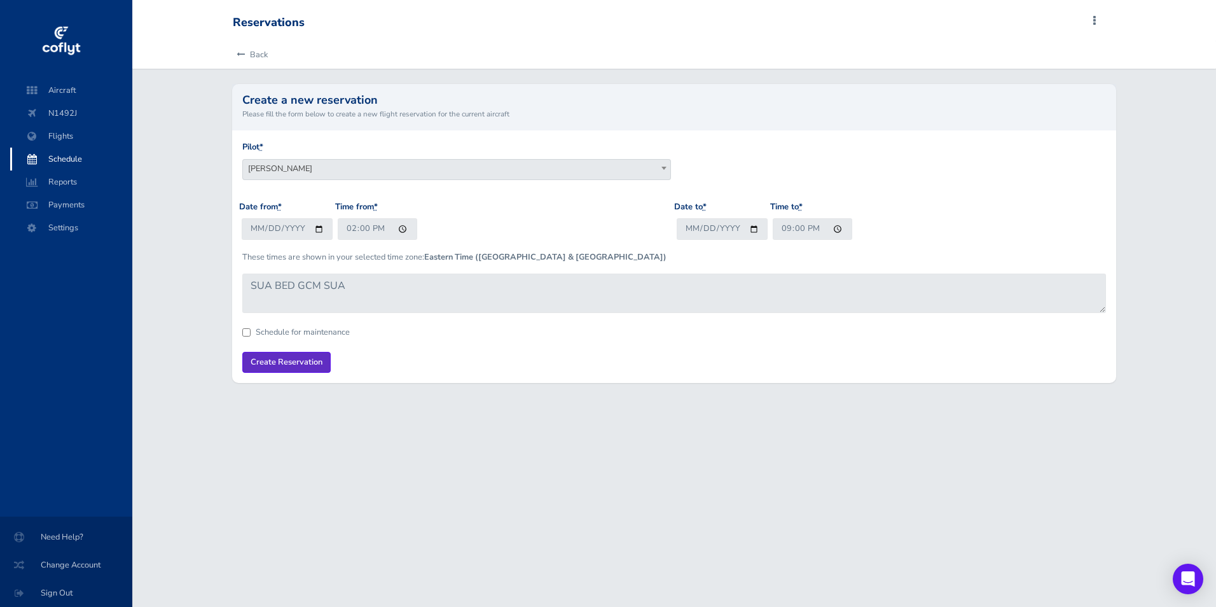
click at [302, 364] on input "Create Reservation" at bounding box center [286, 362] width 88 height 21
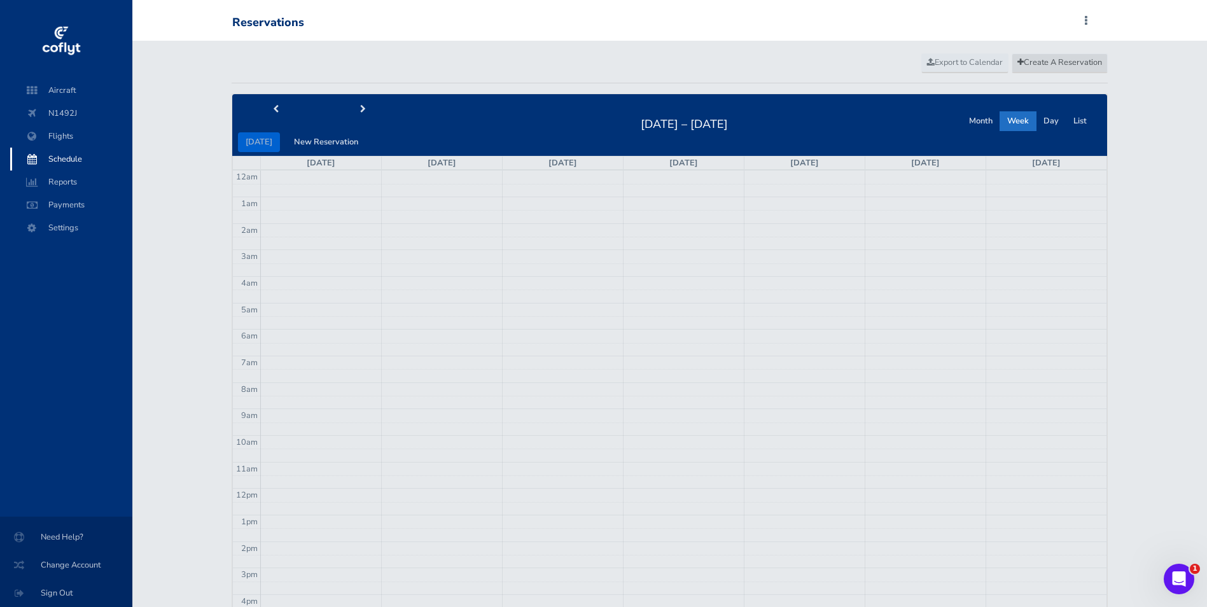
click at [1070, 60] on span "Create A Reservation" at bounding box center [1059, 62] width 85 height 11
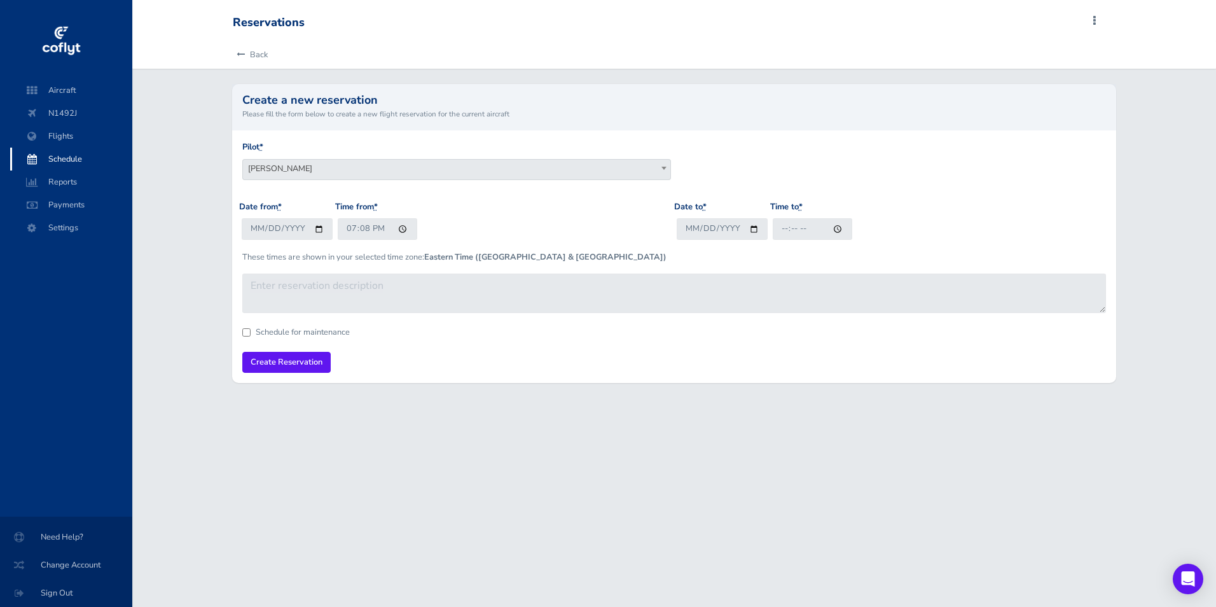
click at [345, 172] on span "[PERSON_NAME]" at bounding box center [456, 169] width 427 height 18
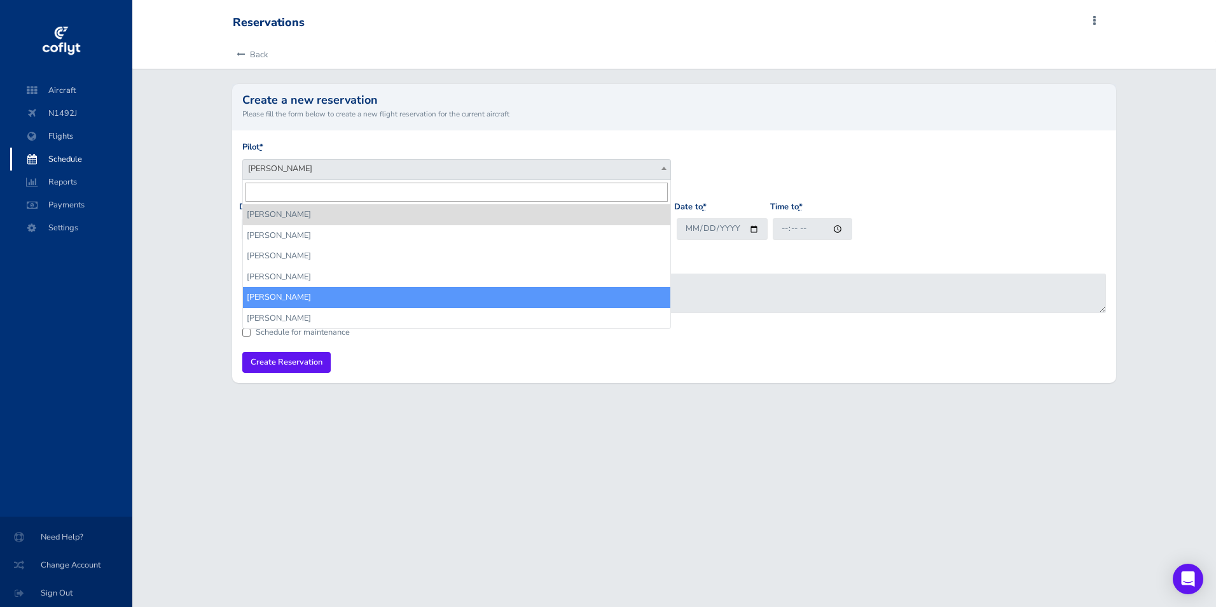
select select "14626"
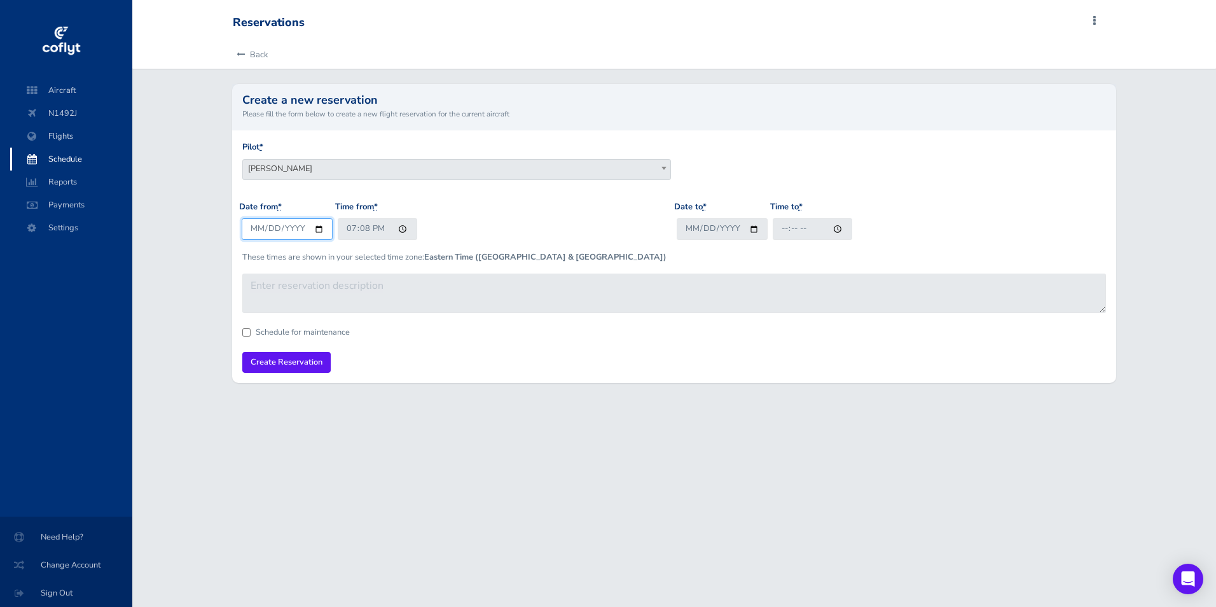
click at [316, 227] on input "[DATE]" at bounding box center [287, 228] width 91 height 21
type input "2025-12-17"
click at [374, 230] on input "19:08" at bounding box center [378, 228] width 80 height 21
click at [352, 230] on input "19:08" at bounding box center [378, 228] width 80 height 21
type input "14:00"
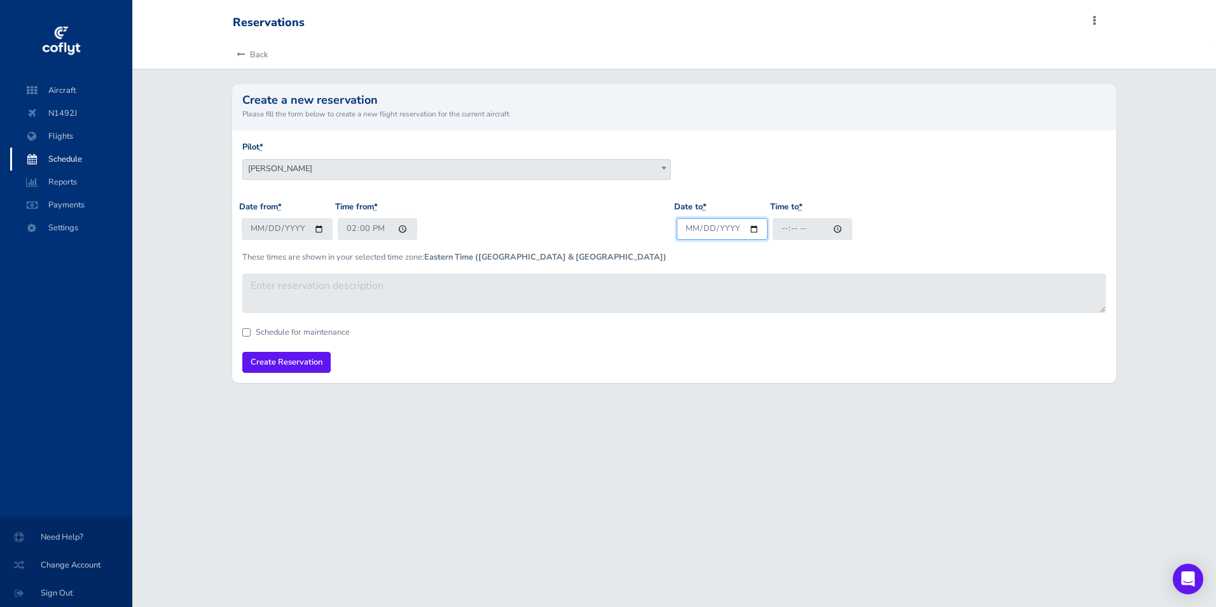
click at [705, 230] on input "Date to *" at bounding box center [722, 228] width 91 height 21
click at [747, 230] on input "Date to *" at bounding box center [722, 228] width 91 height 21
type input "2025-12-18"
click at [779, 227] on input "Time to *" at bounding box center [813, 228] width 80 height 21
type input "13:00"
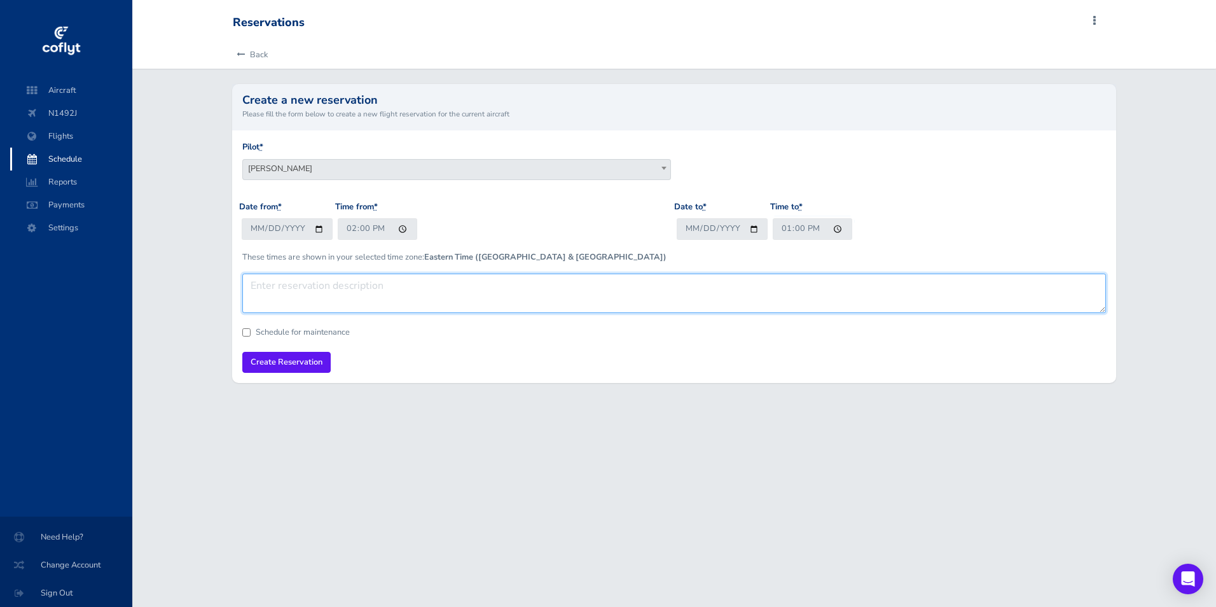
click at [273, 286] on textarea at bounding box center [674, 293] width 864 height 39
type textarea "SUA GCM BED SUA"
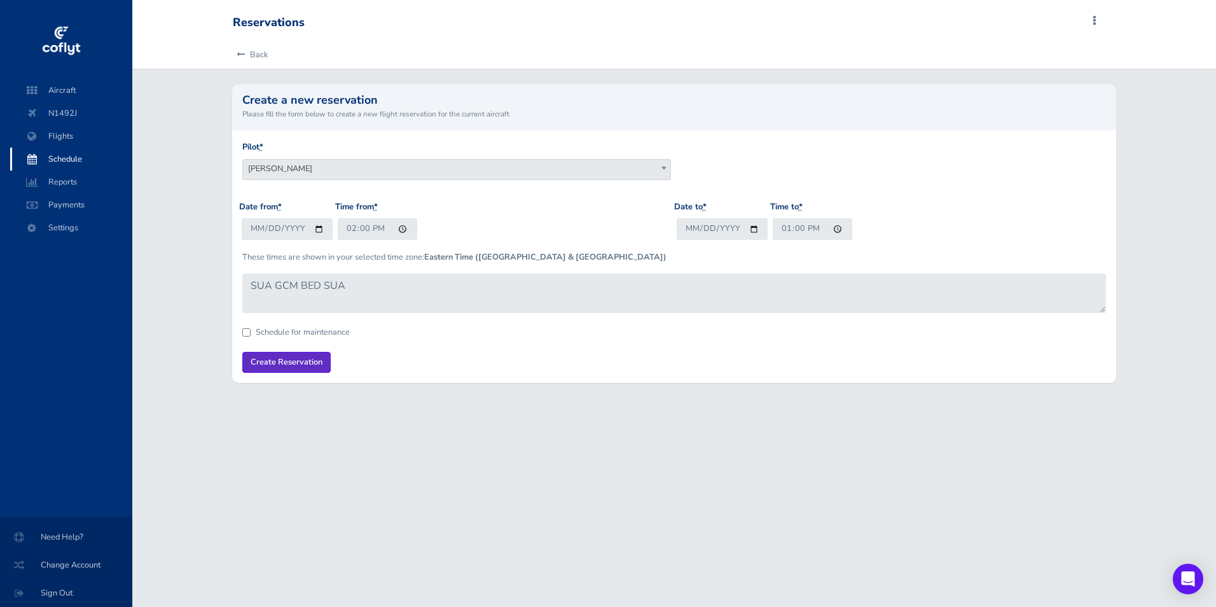
click at [288, 361] on input "Create Reservation" at bounding box center [286, 362] width 88 height 21
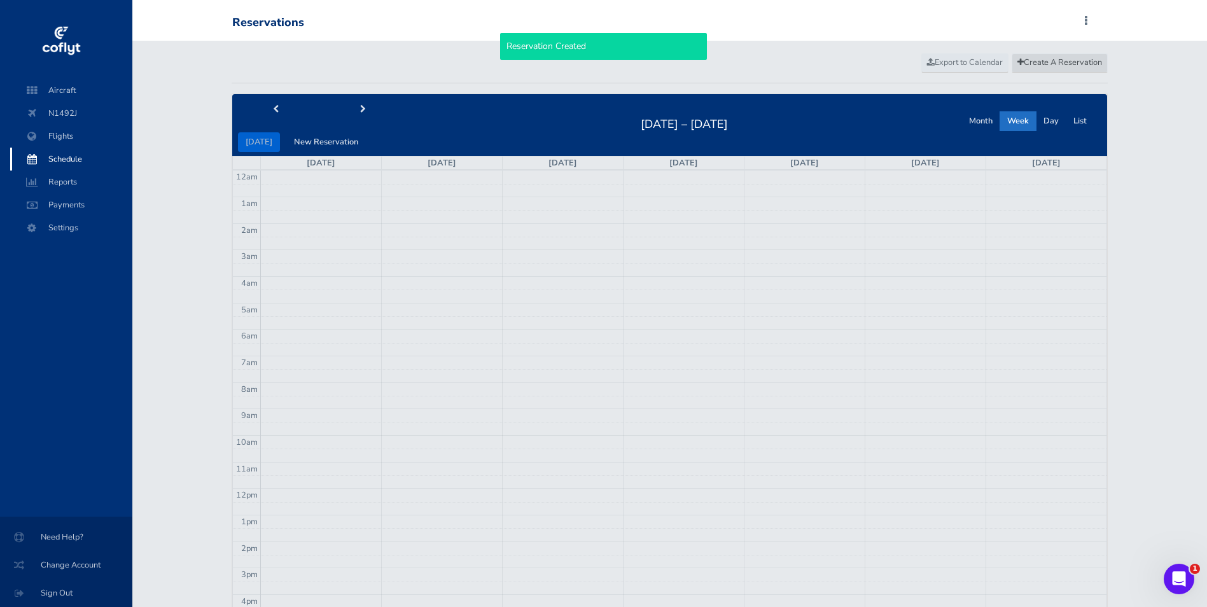
click at [1064, 62] on span "Create A Reservation" at bounding box center [1059, 62] width 85 height 11
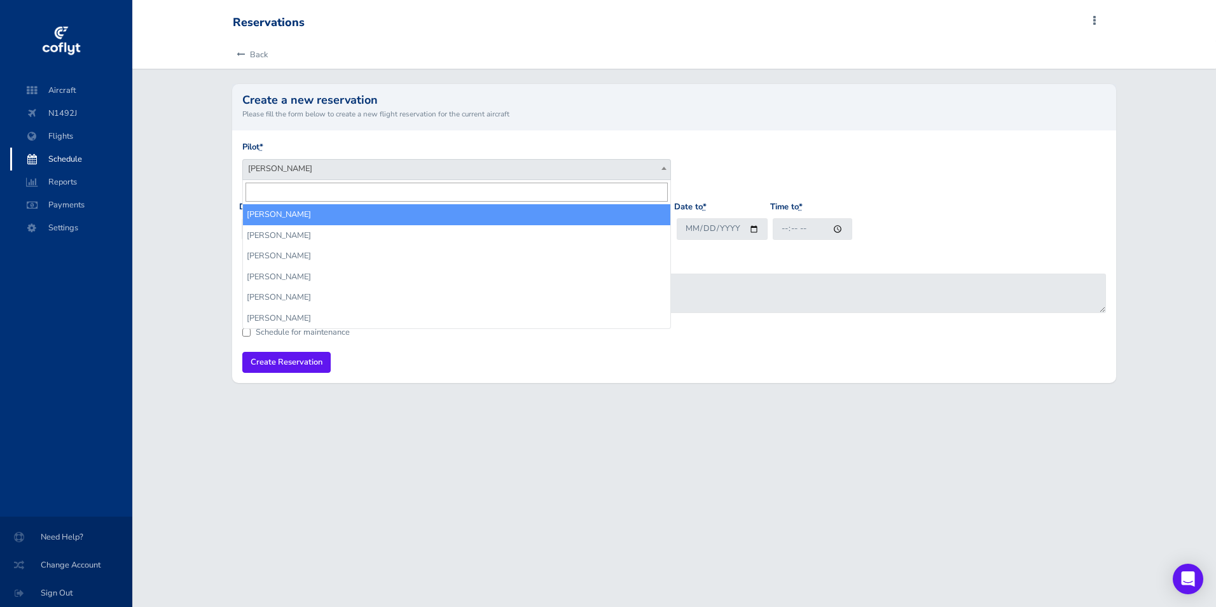
click at [329, 169] on span "[PERSON_NAME]" at bounding box center [456, 169] width 427 height 18
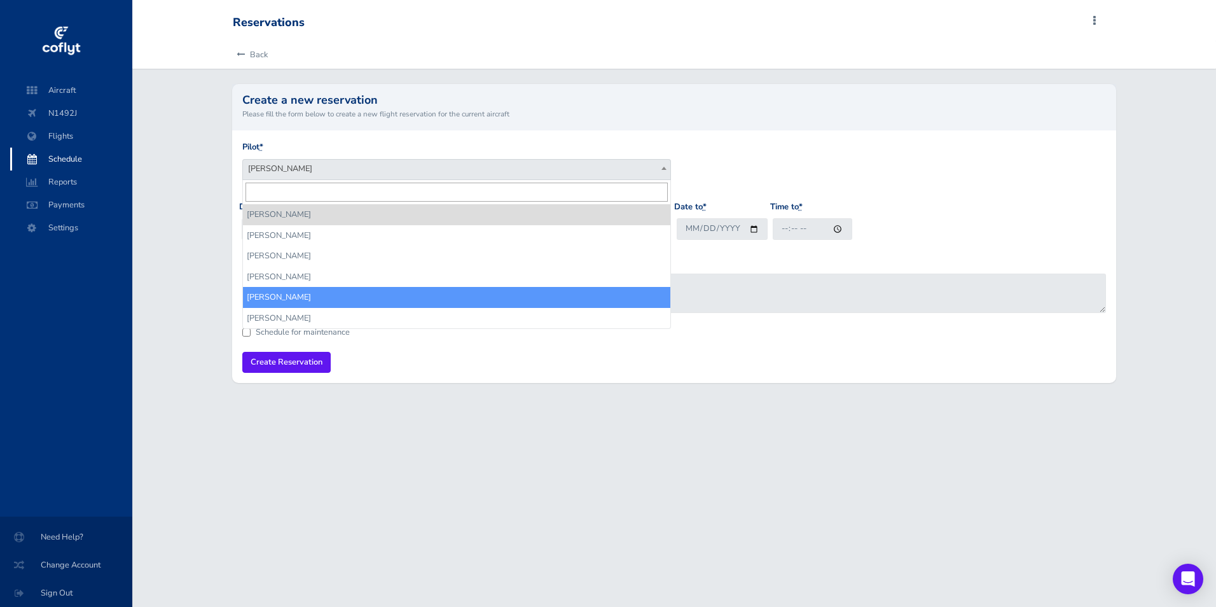
select select "14626"
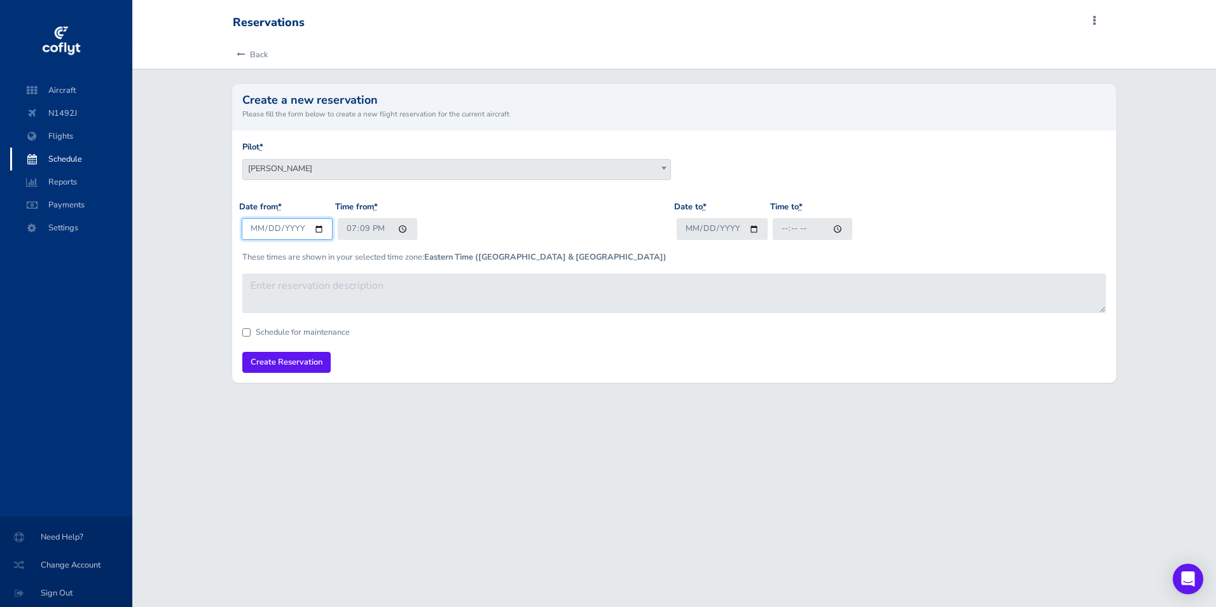
click at [315, 230] on input "[DATE]" at bounding box center [287, 228] width 91 height 21
click at [354, 231] on input "19:09" at bounding box center [378, 228] width 80 height 21
click at [316, 228] on input "2026-01-04" at bounding box center [287, 228] width 91 height 21
type input "2026-01-03"
click at [351, 230] on input "19:09" at bounding box center [378, 228] width 80 height 21
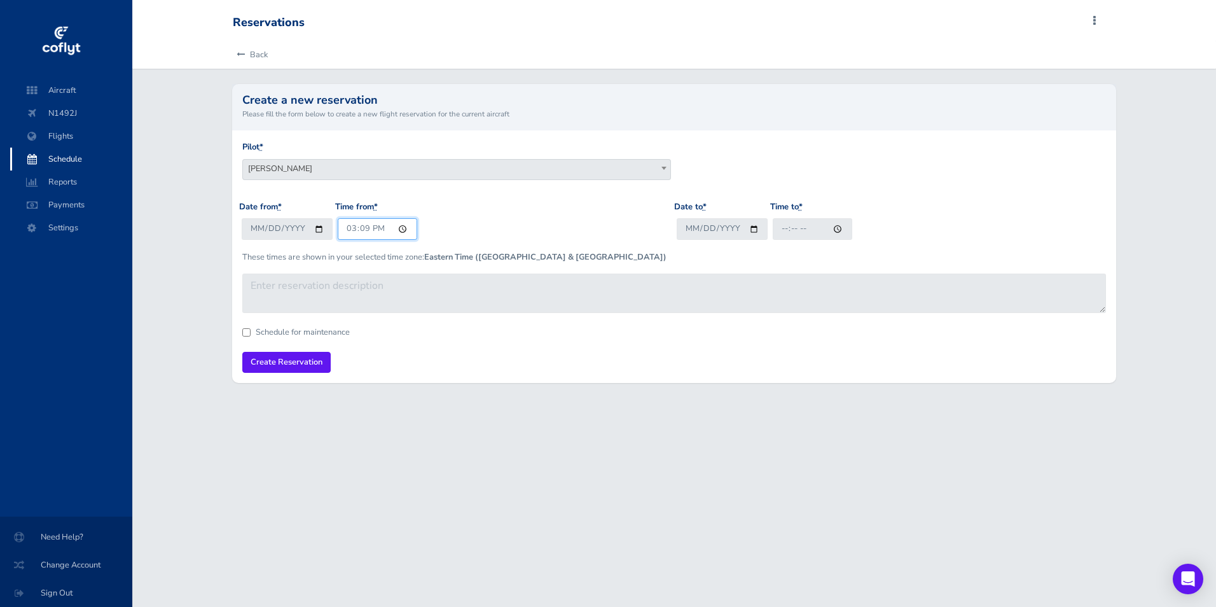
type input "15:00"
click at [751, 227] on input "Date to *" at bounding box center [722, 228] width 91 height 21
type input "2026-01-04"
click at [784, 225] on input "Time to *" at bounding box center [813, 228] width 80 height 21
click at [779, 229] on input "Time to *" at bounding box center [813, 228] width 80 height 21
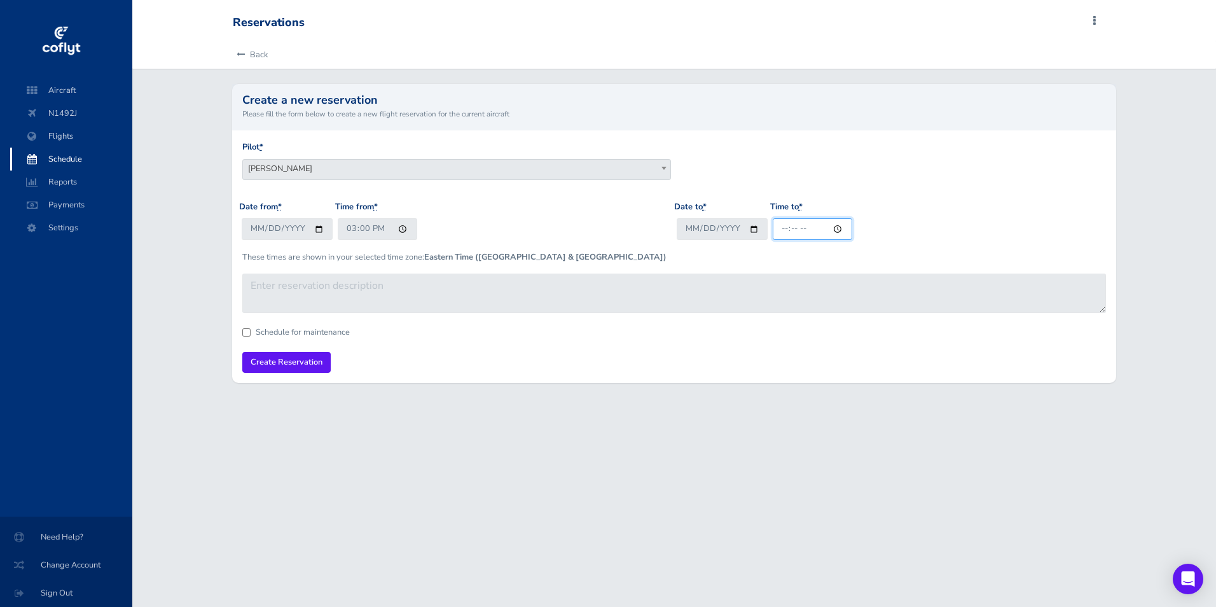
type input "21:00"
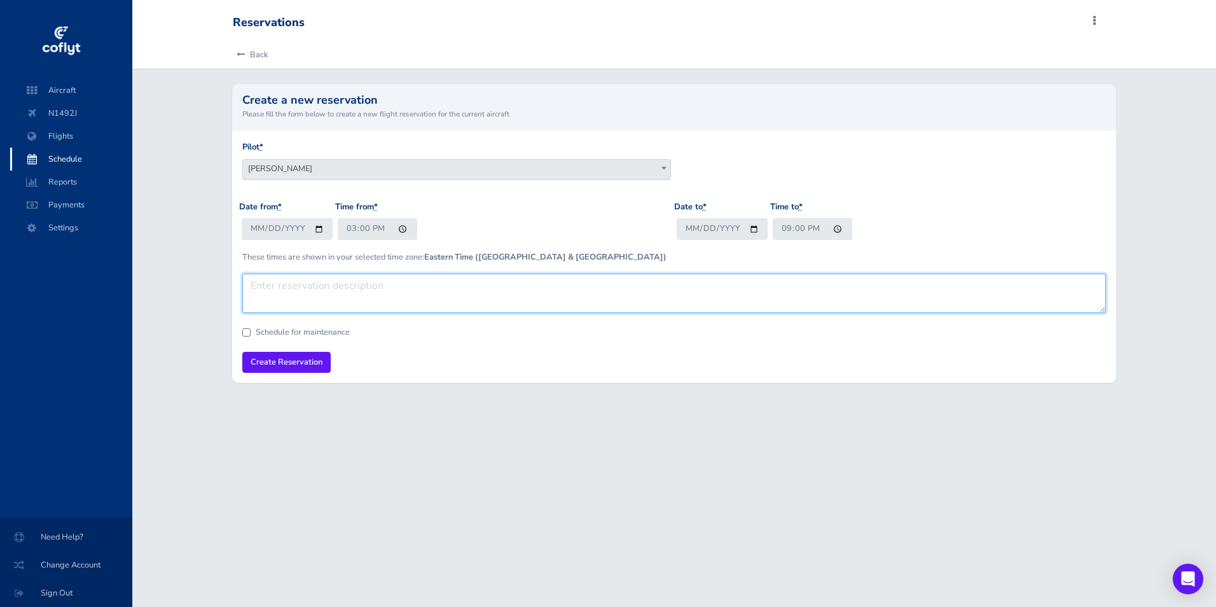
click at [267, 297] on textarea at bounding box center [674, 293] width 864 height 39
type textarea "SAU BED GCM SUA"
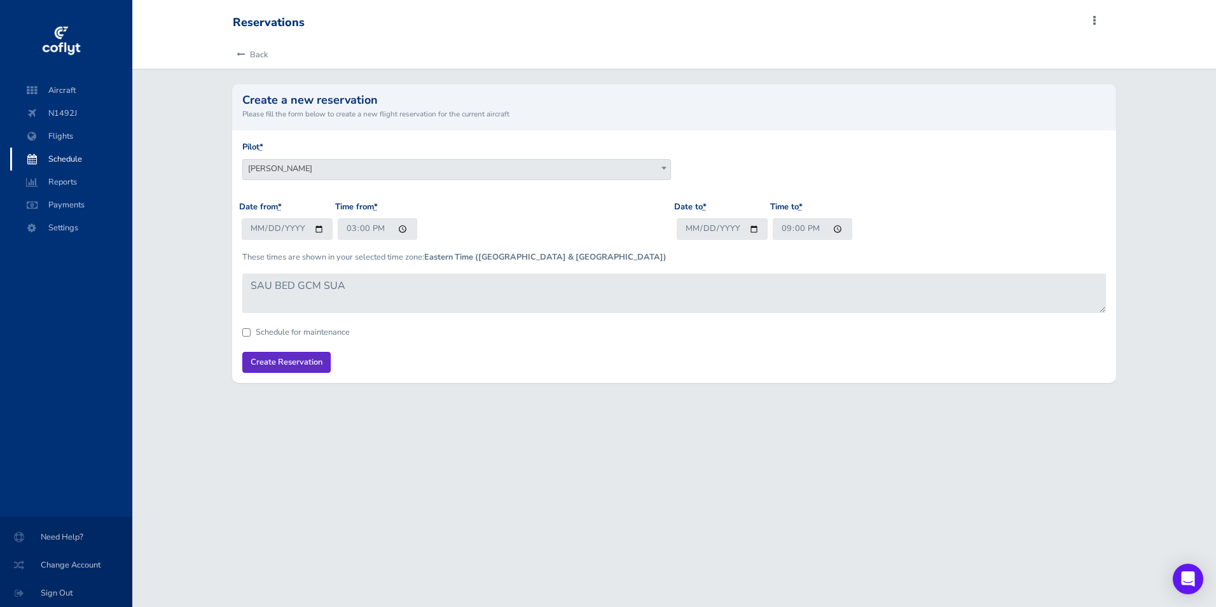
click at [279, 360] on input "Create Reservation" at bounding box center [286, 362] width 88 height 21
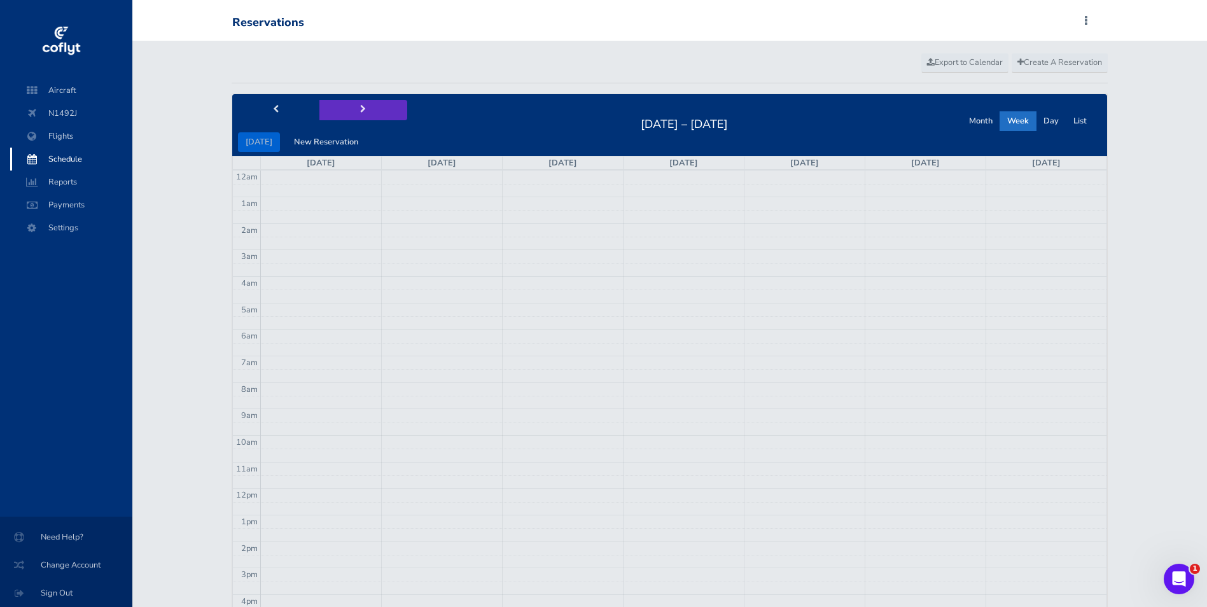
click at [360, 107] on span "next" at bounding box center [363, 110] width 6 height 8
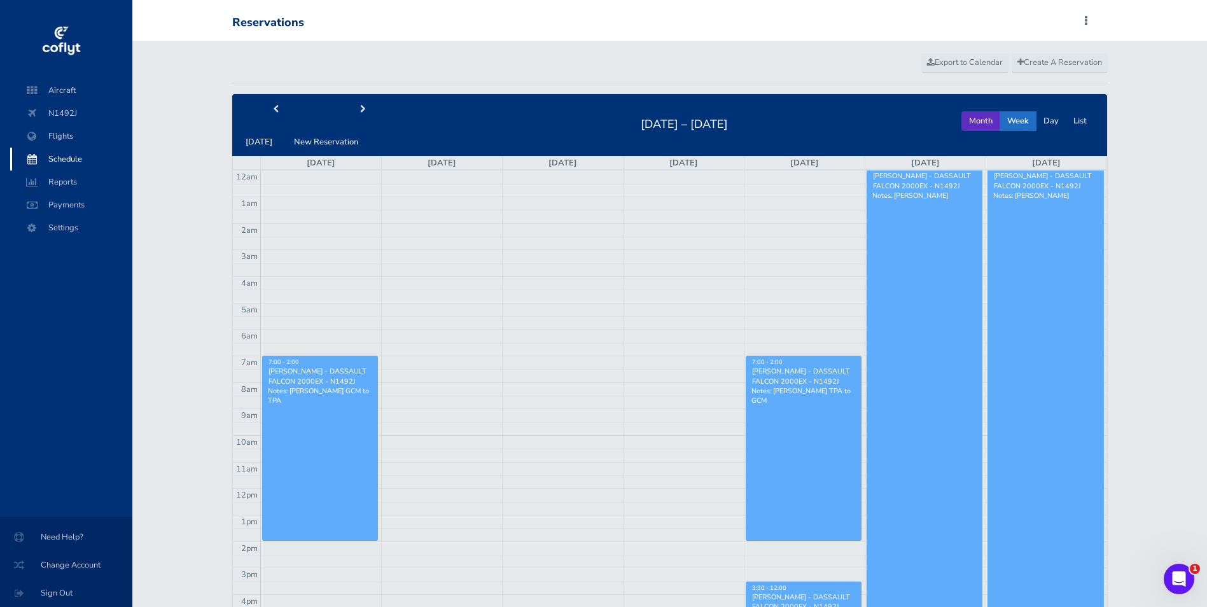
click at [976, 120] on button "Month" at bounding box center [980, 121] width 39 height 20
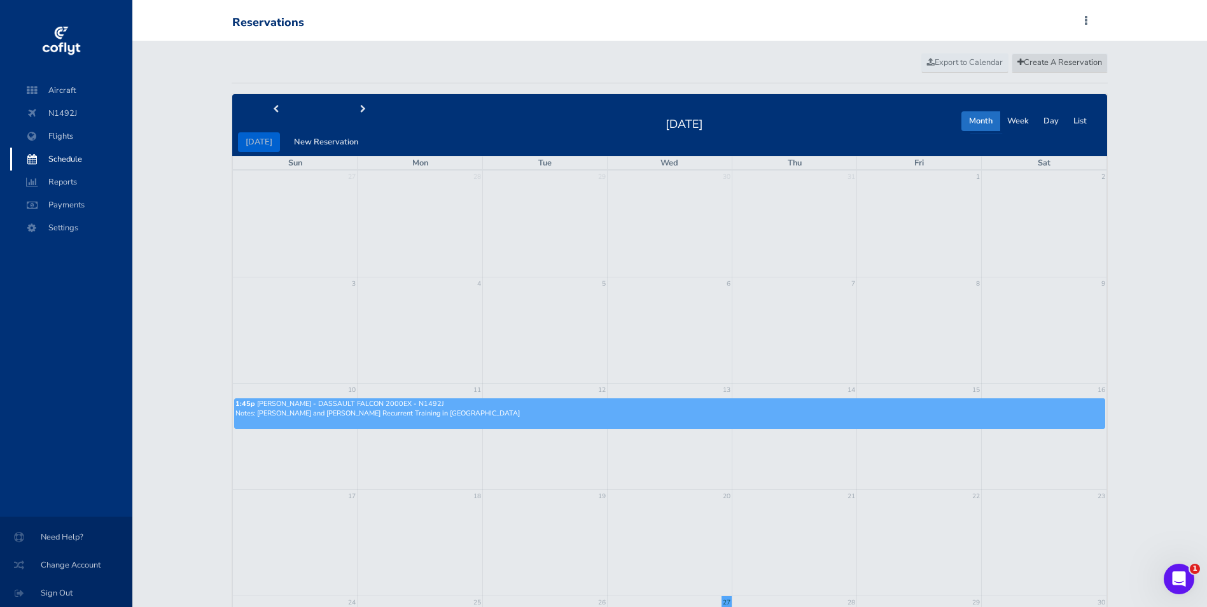
click at [1045, 62] on span "Create A Reservation" at bounding box center [1059, 62] width 85 height 11
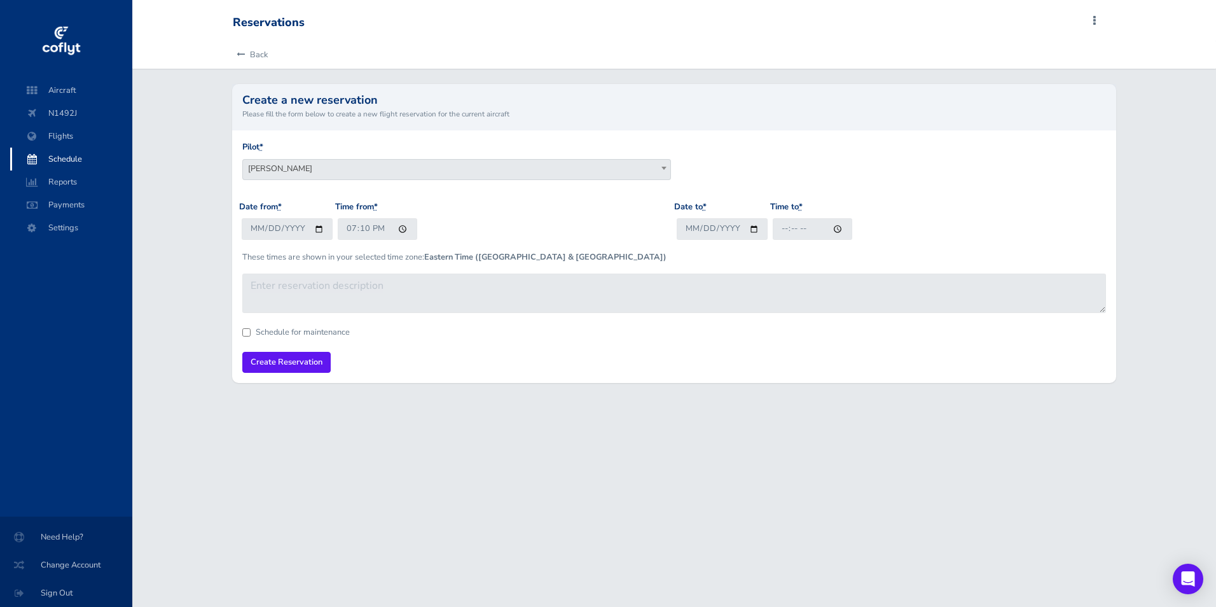
click at [348, 170] on span "[PERSON_NAME]" at bounding box center [456, 169] width 427 height 18
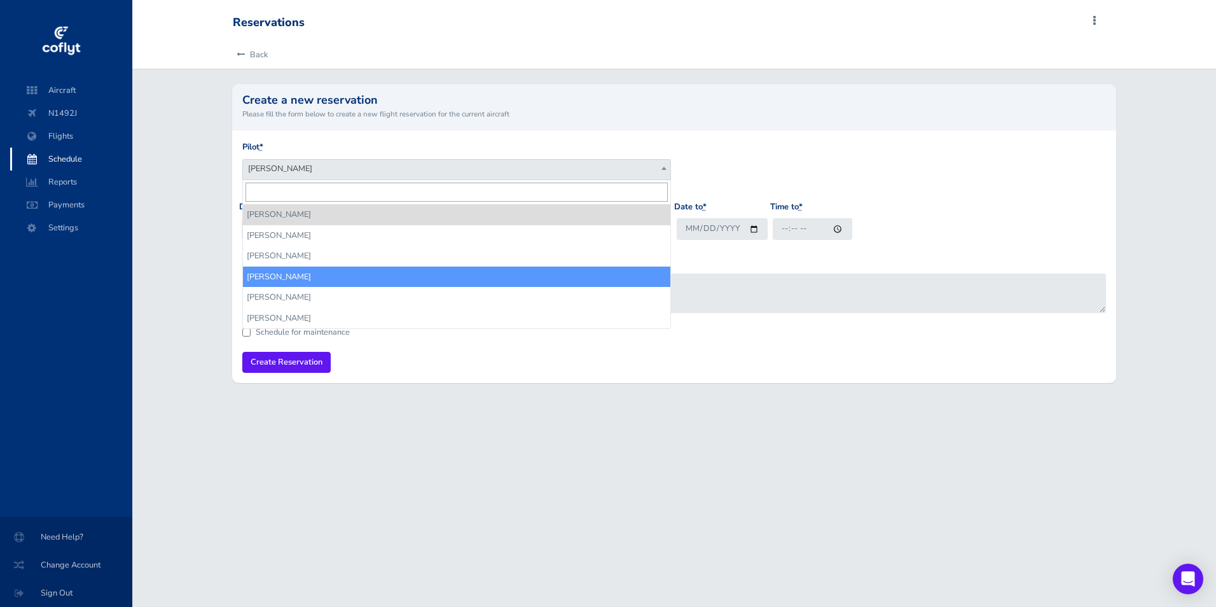
select select "14084"
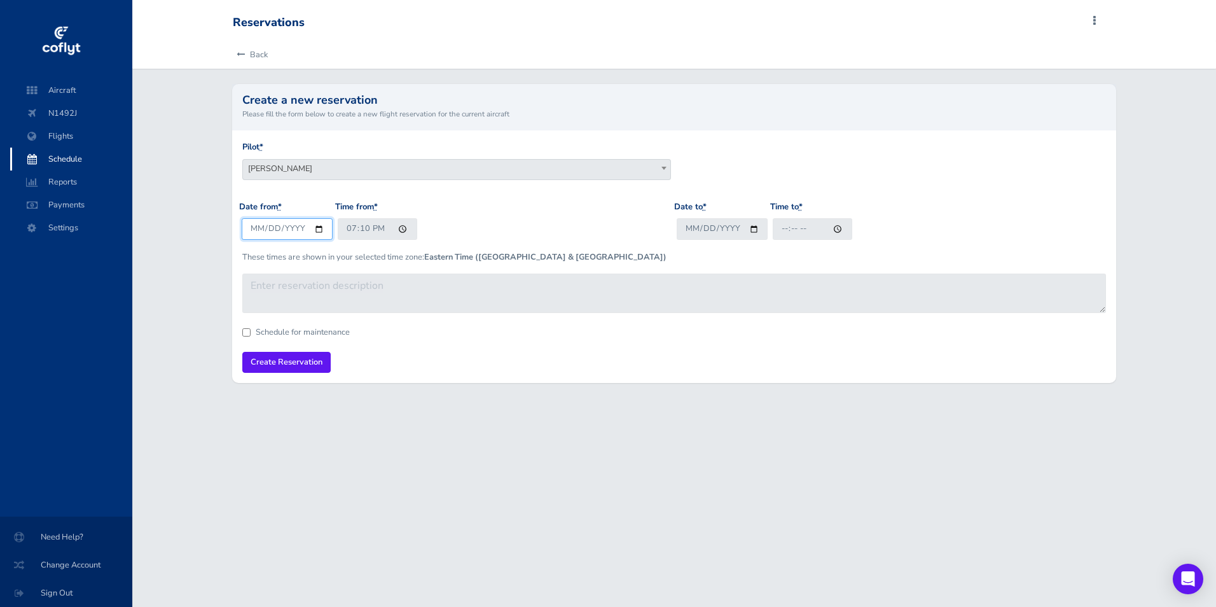
click at [314, 228] on input "[DATE]" at bounding box center [287, 228] width 91 height 21
type input "[DATE]"
click at [363, 228] on input "19:10" at bounding box center [378, 228] width 80 height 21
click at [383, 231] on input "19:00" at bounding box center [378, 228] width 80 height 21
type input "07:00"
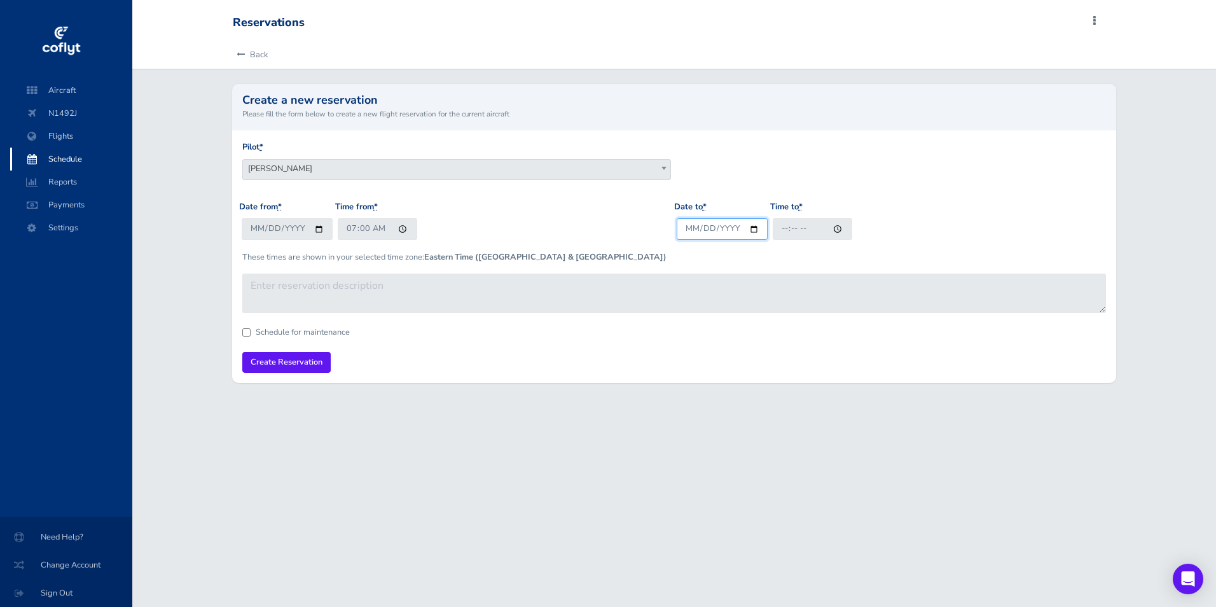
click at [714, 233] on input "Date to *" at bounding box center [722, 228] width 91 height 21
click at [749, 230] on input "Date to *" at bounding box center [722, 228] width 91 height 21
type input "2025-08-30"
click at [780, 230] on input "Time to *" at bounding box center [813, 228] width 80 height 21
type input "17:00"
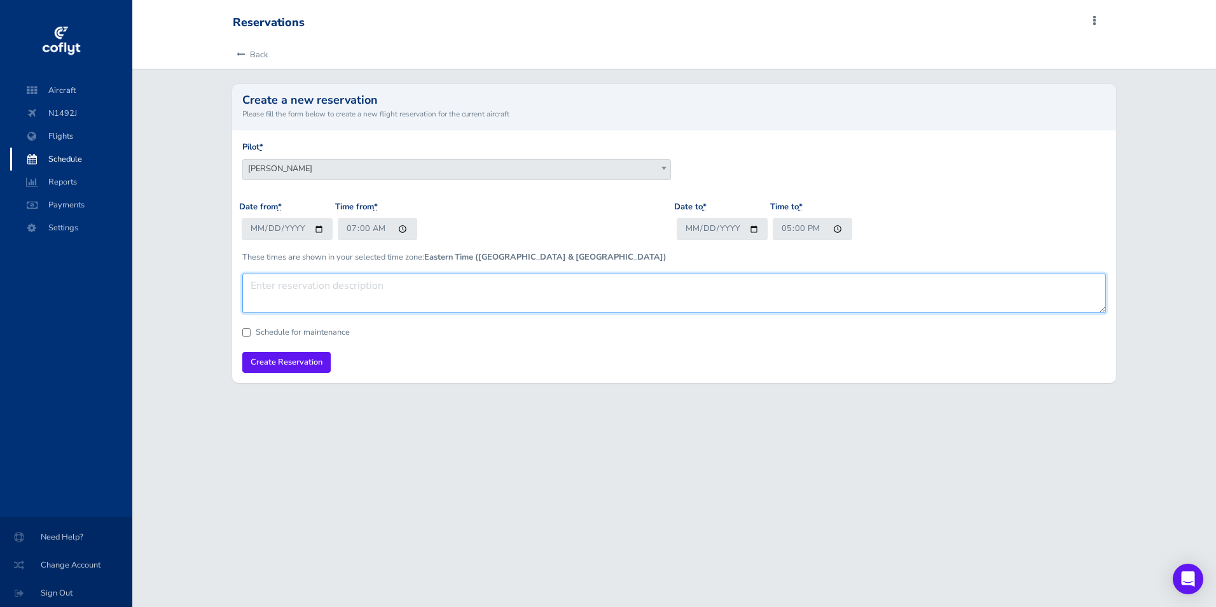
click at [268, 289] on textarea at bounding box center [674, 293] width 864 height 39
type textarea "SUA SLC SUA"
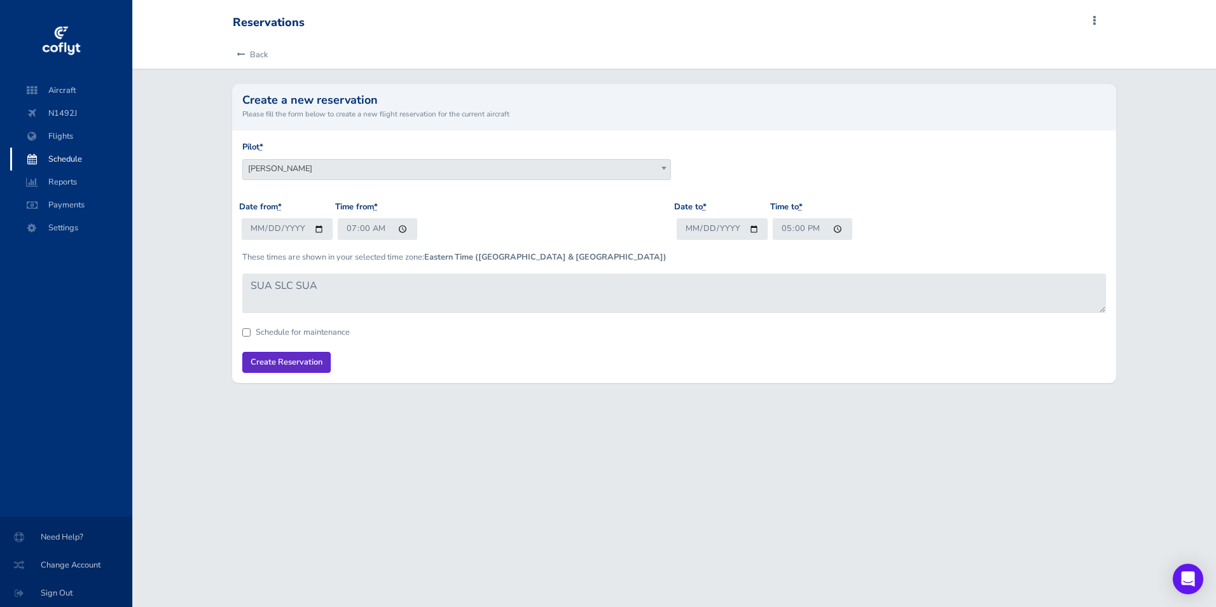
click at [287, 364] on input "Create Reservation" at bounding box center [286, 362] width 88 height 21
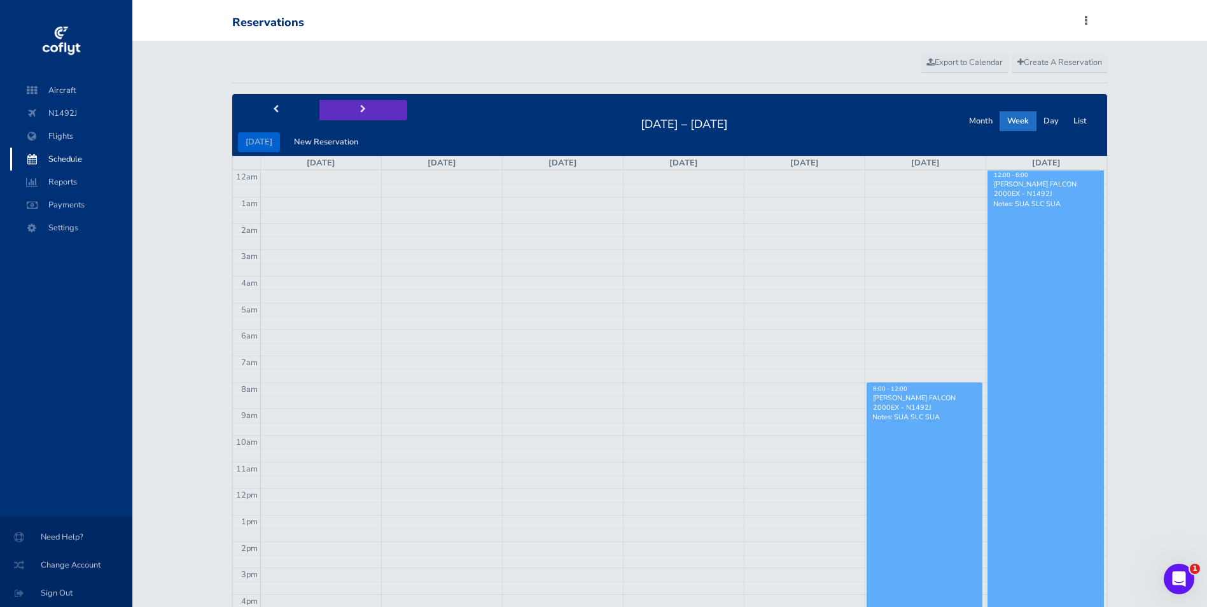
click at [364, 109] on button "next" at bounding box center [363, 110] width 88 height 20
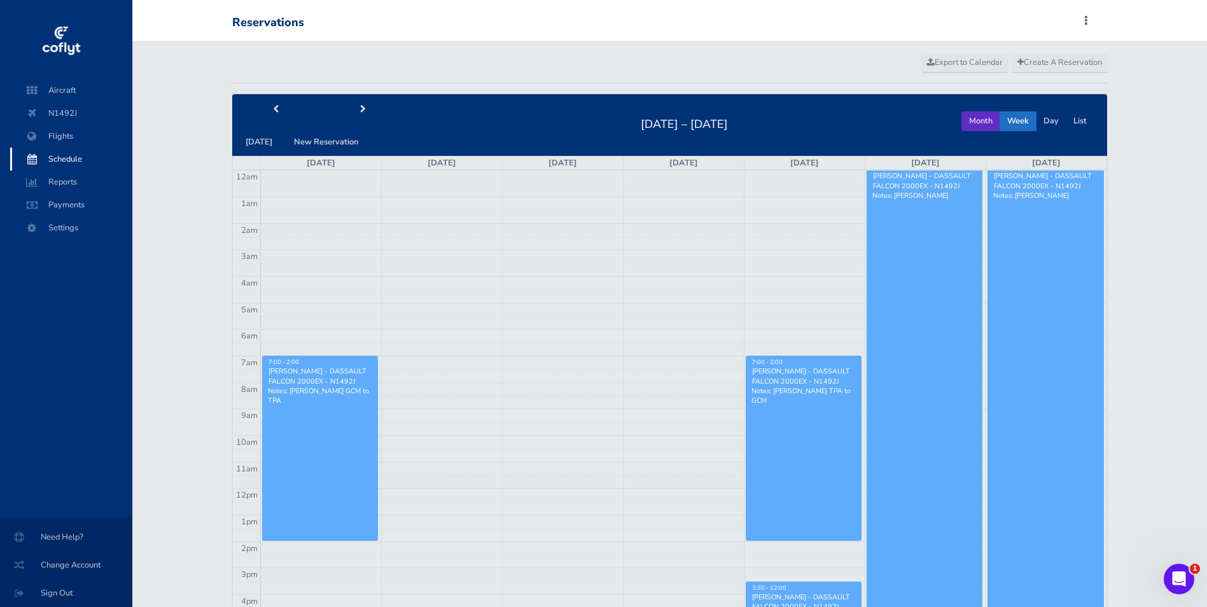
click at [978, 122] on button "Month" at bounding box center [980, 121] width 39 height 20
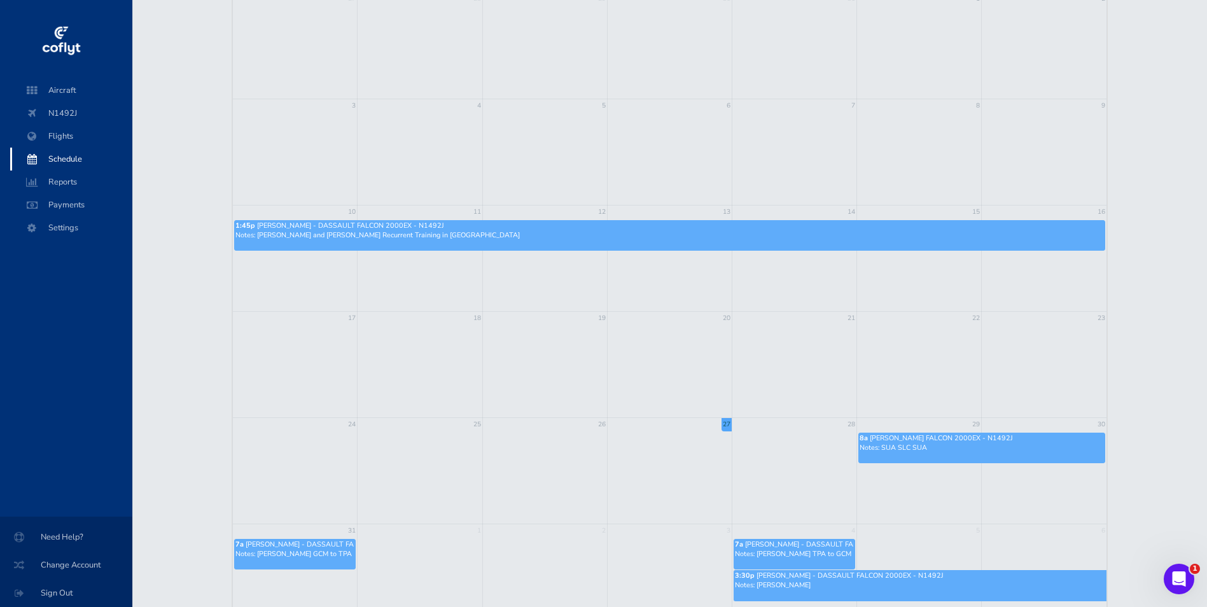
scroll to position [57, 0]
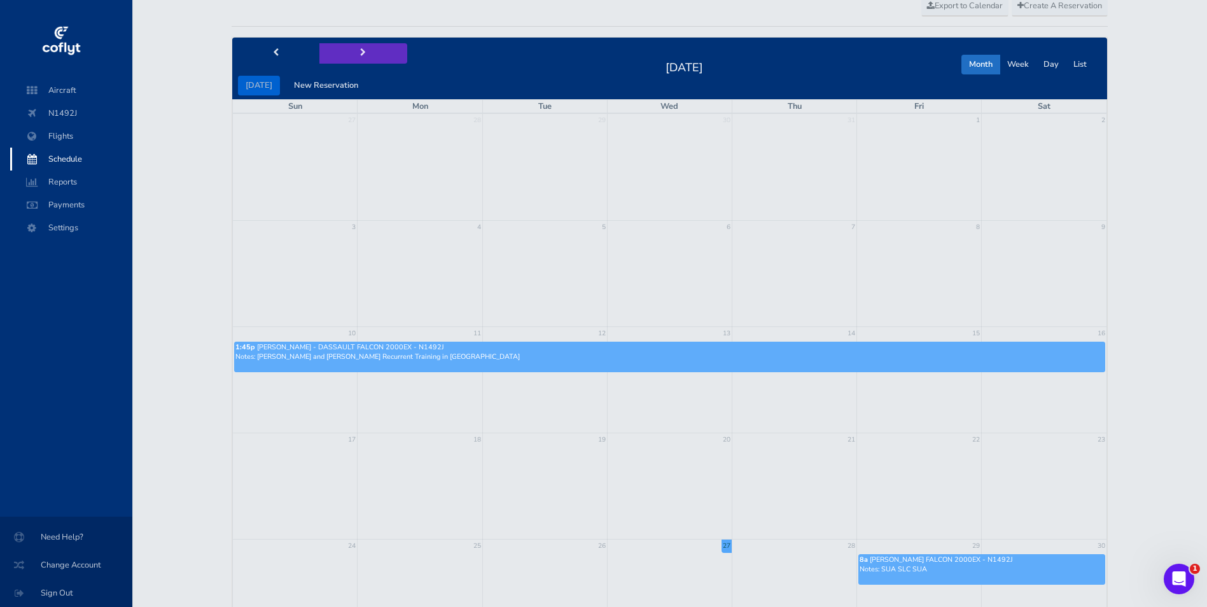
click at [362, 50] on button "next" at bounding box center [363, 53] width 88 height 20
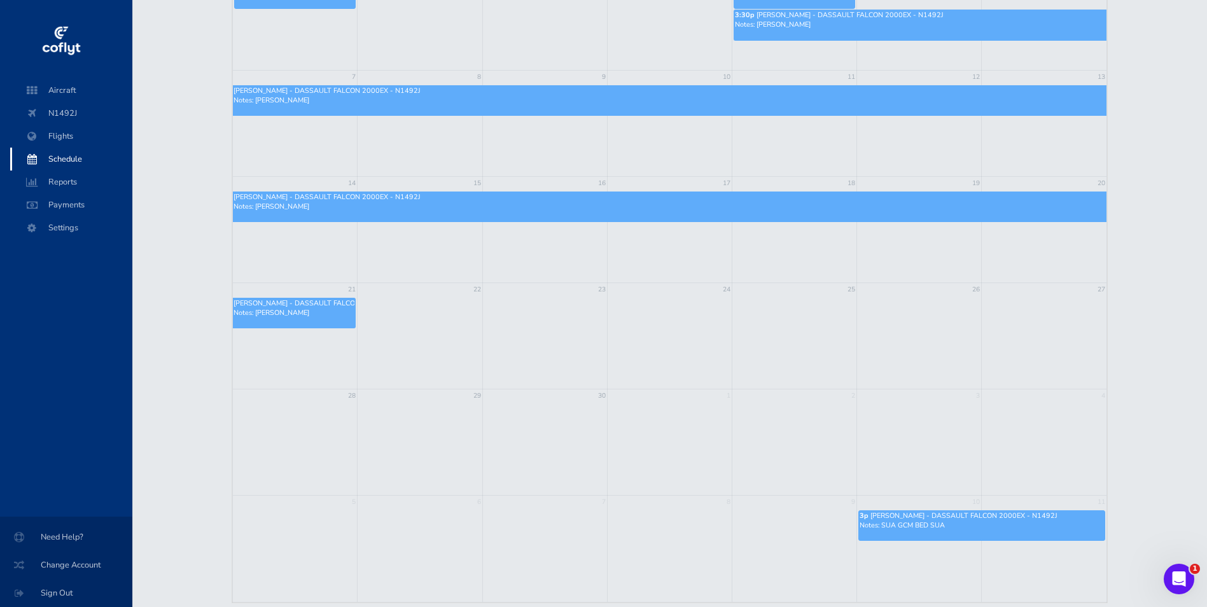
scroll to position [247, 0]
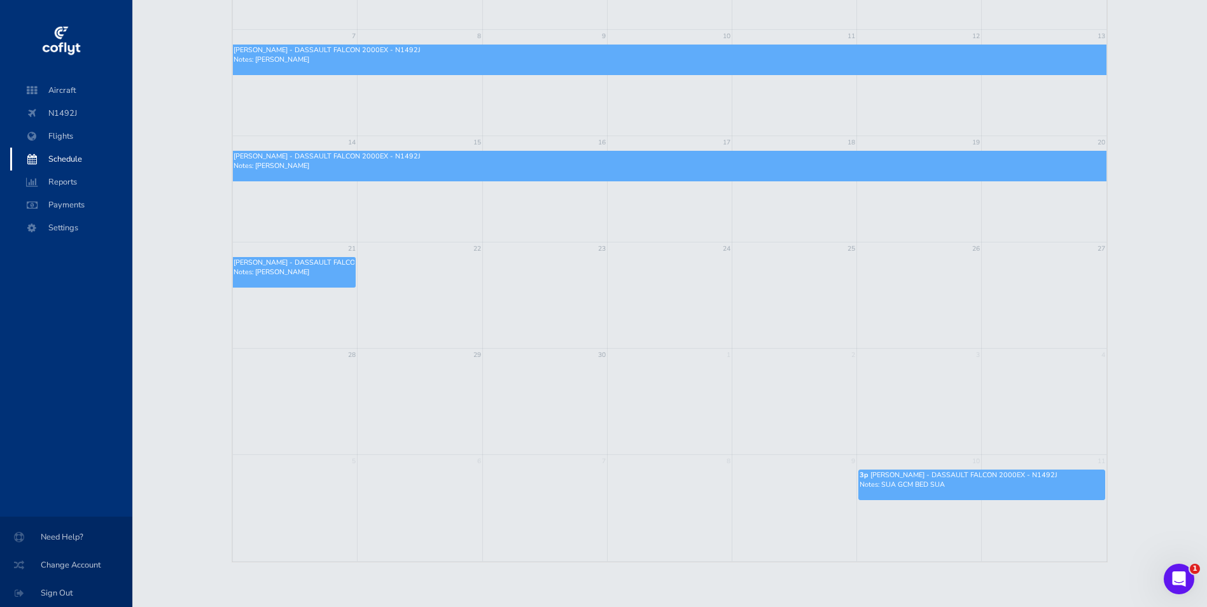
drag, startPoint x: 1205, startPoint y: 278, endPoint x: 1214, endPoint y: 241, distance: 37.8
click at [1206, 241] on html "Aircraft N1492J Flights Schedule Reports Payments Settings Need Help? Change Ac…" at bounding box center [603, 56] width 1207 height 607
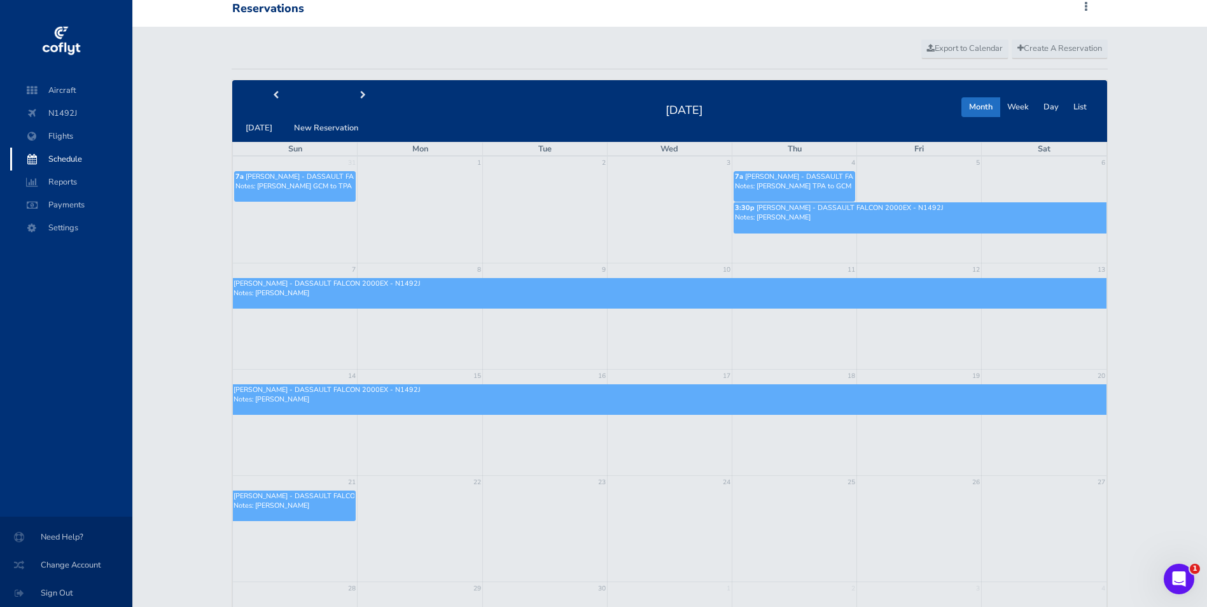
scroll to position [0, 0]
